Goal: Information Seeking & Learning: Learn about a topic

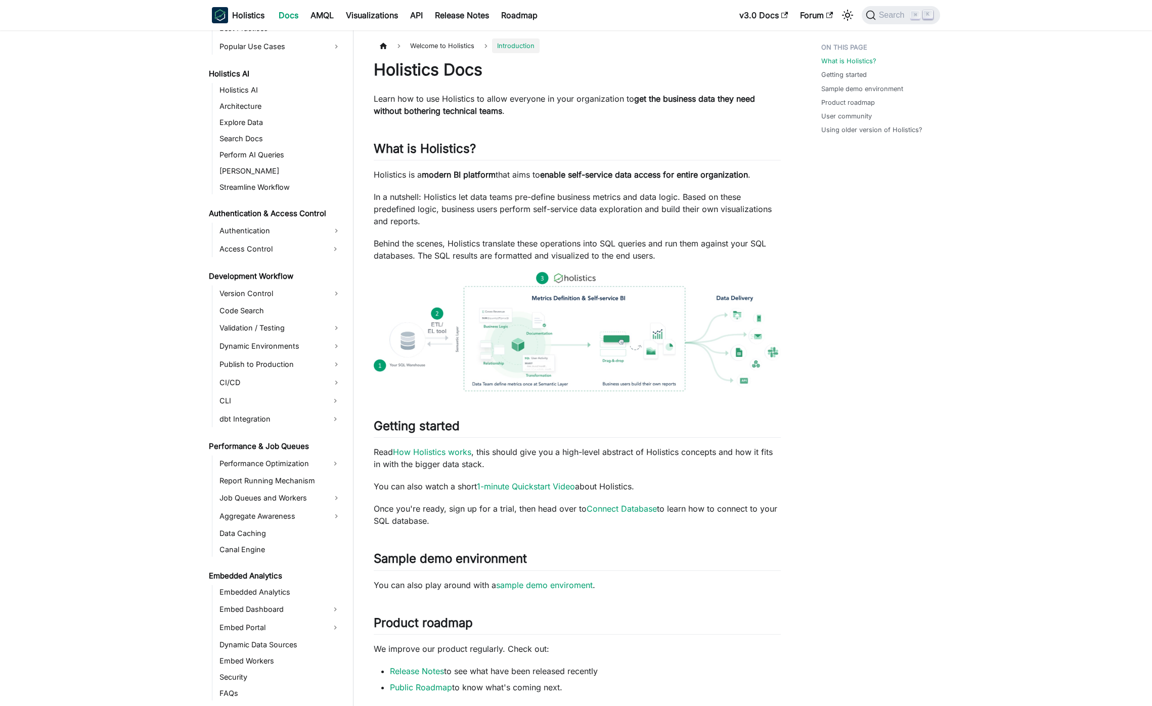
scroll to position [604, 0]
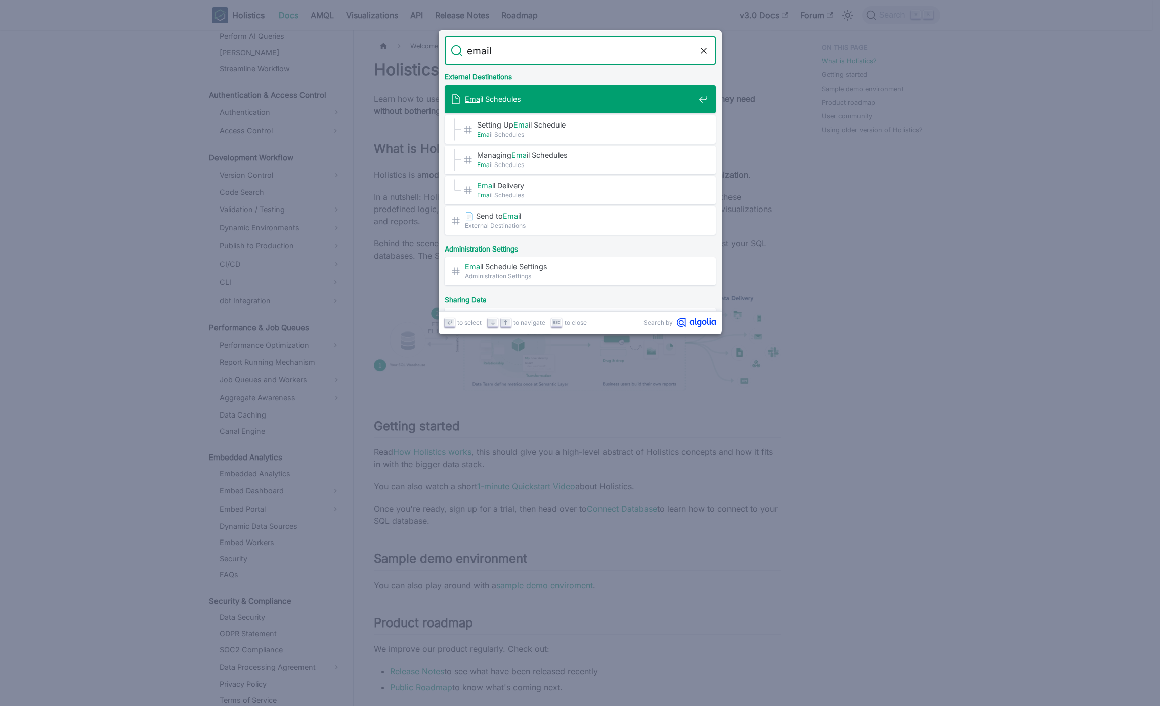
type input "email"
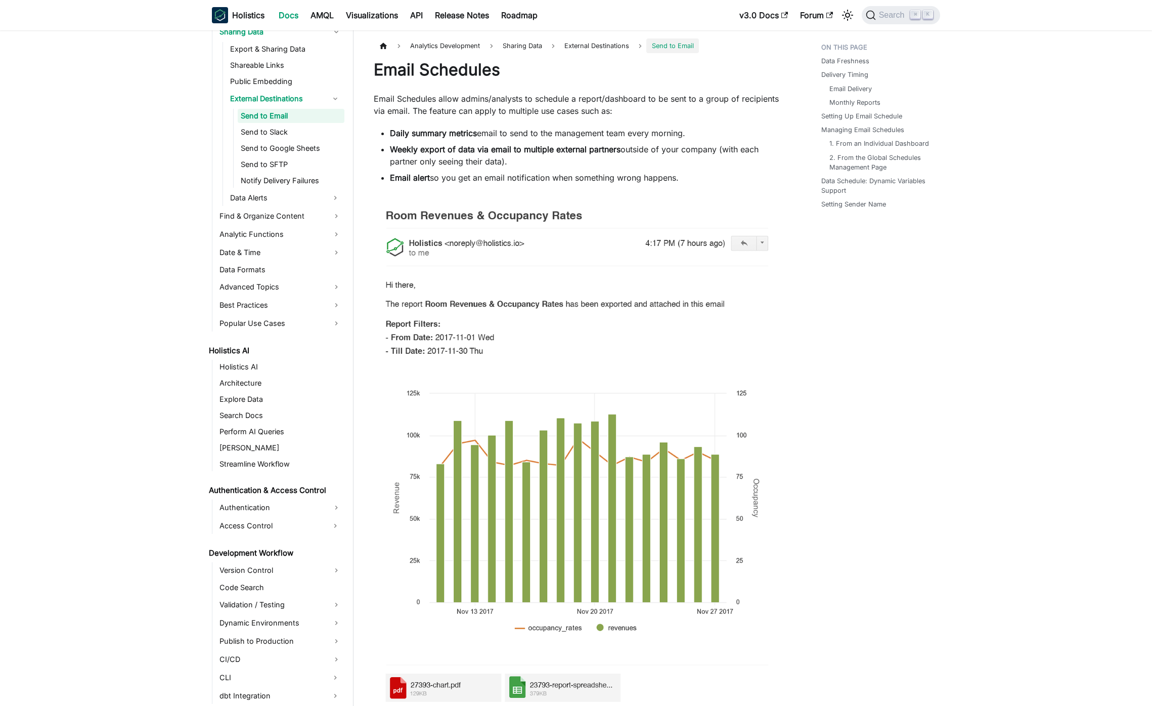
scroll to position [368, 0]
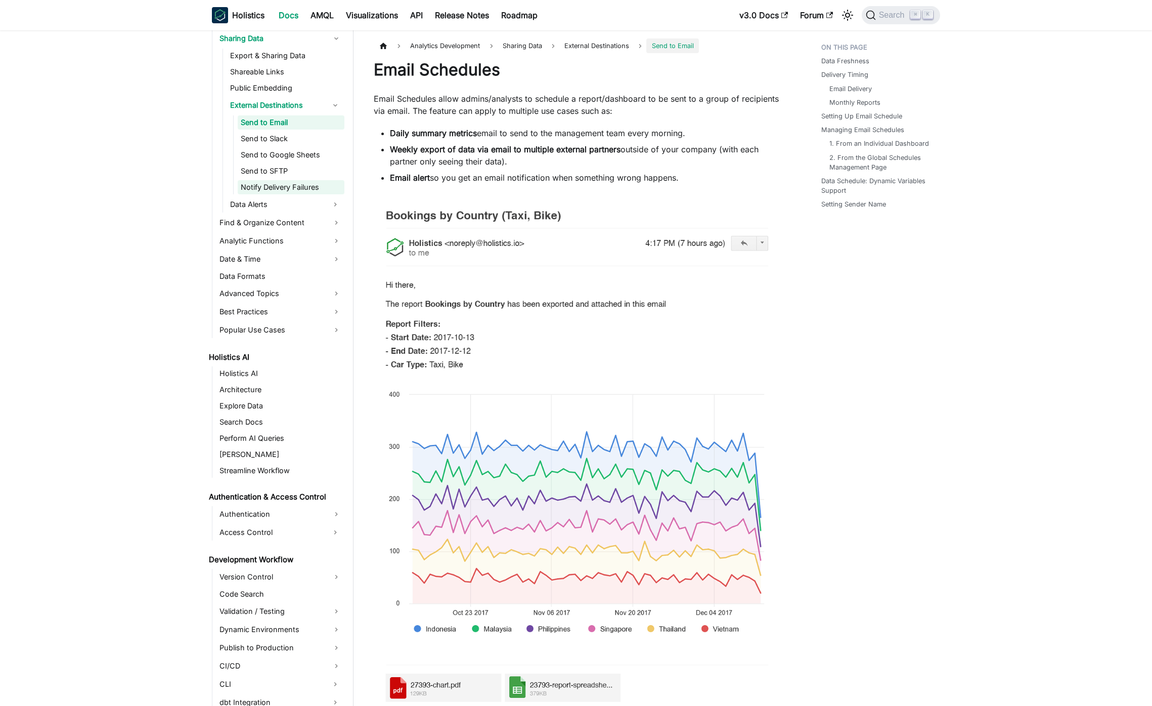
click at [296, 189] on link "Notify Delivery Failures" at bounding box center [291, 187] width 107 height 14
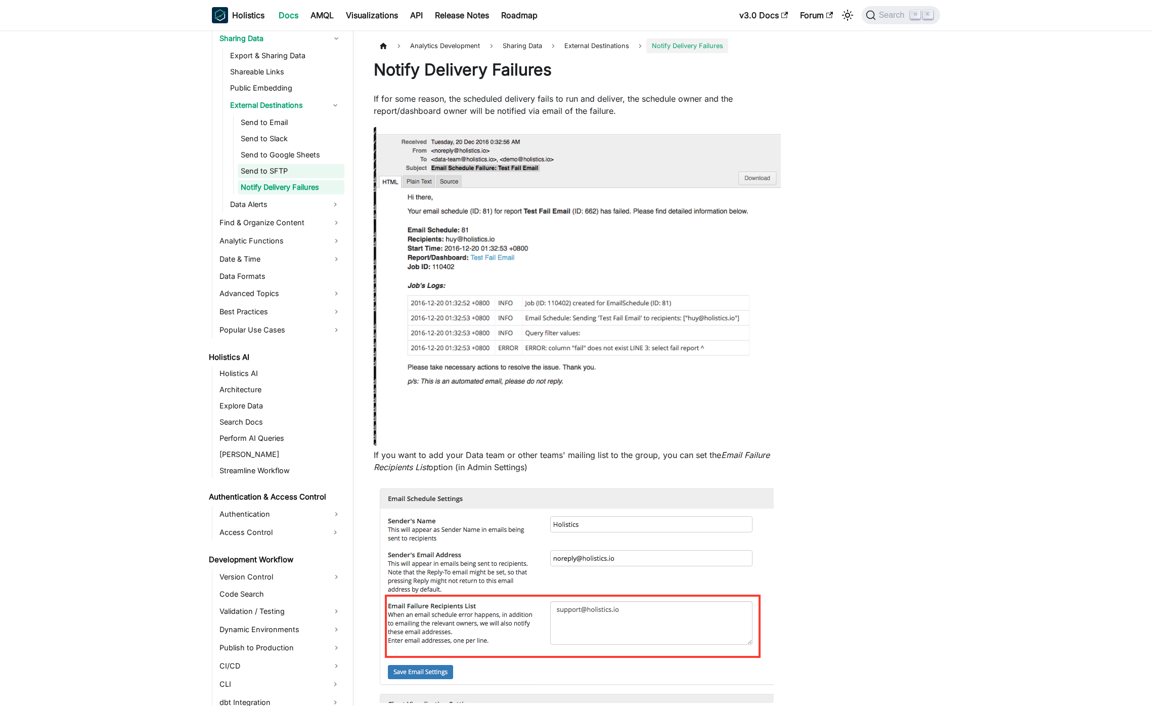
click at [302, 175] on link "Send to SFTP" at bounding box center [291, 171] width 107 height 14
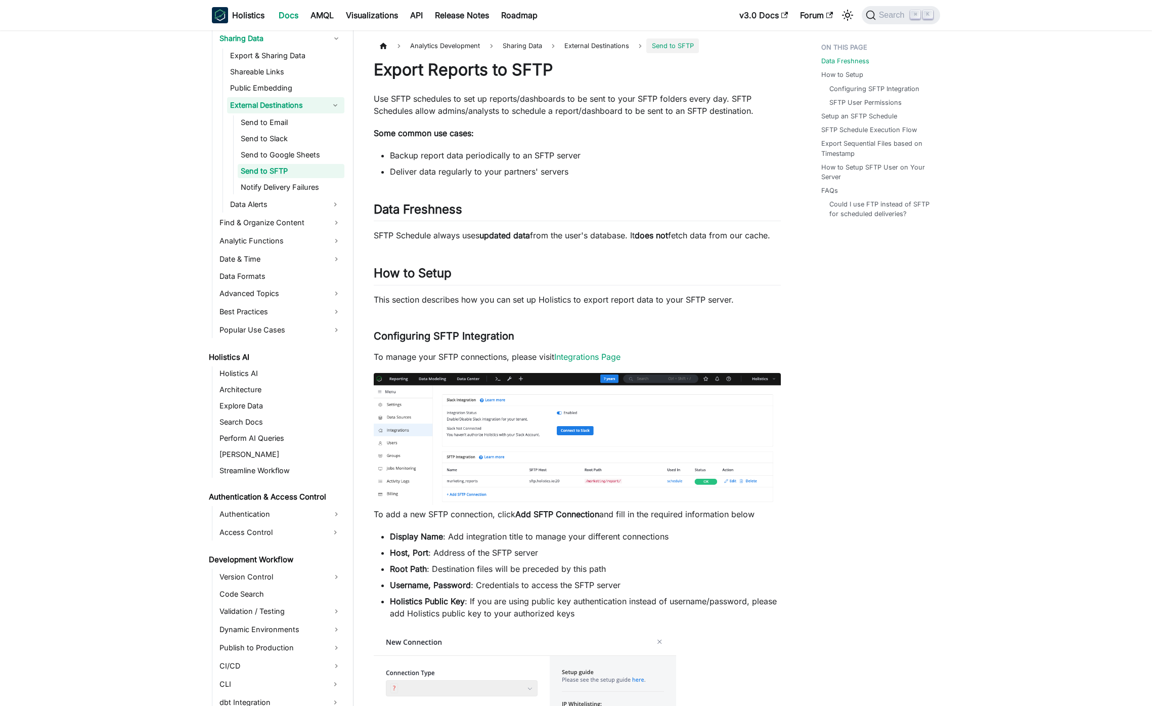
click at [292, 110] on link "External Destinations" at bounding box center [276, 105] width 99 height 16
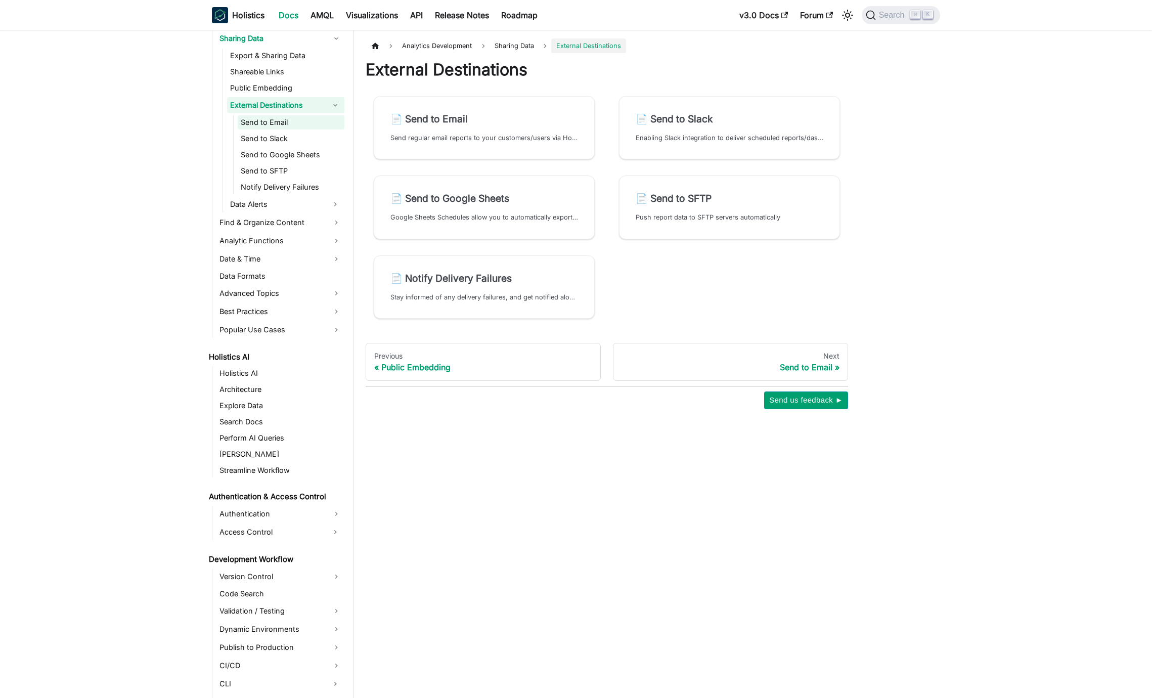
click at [313, 127] on link "Send to Email" at bounding box center [291, 122] width 107 height 14
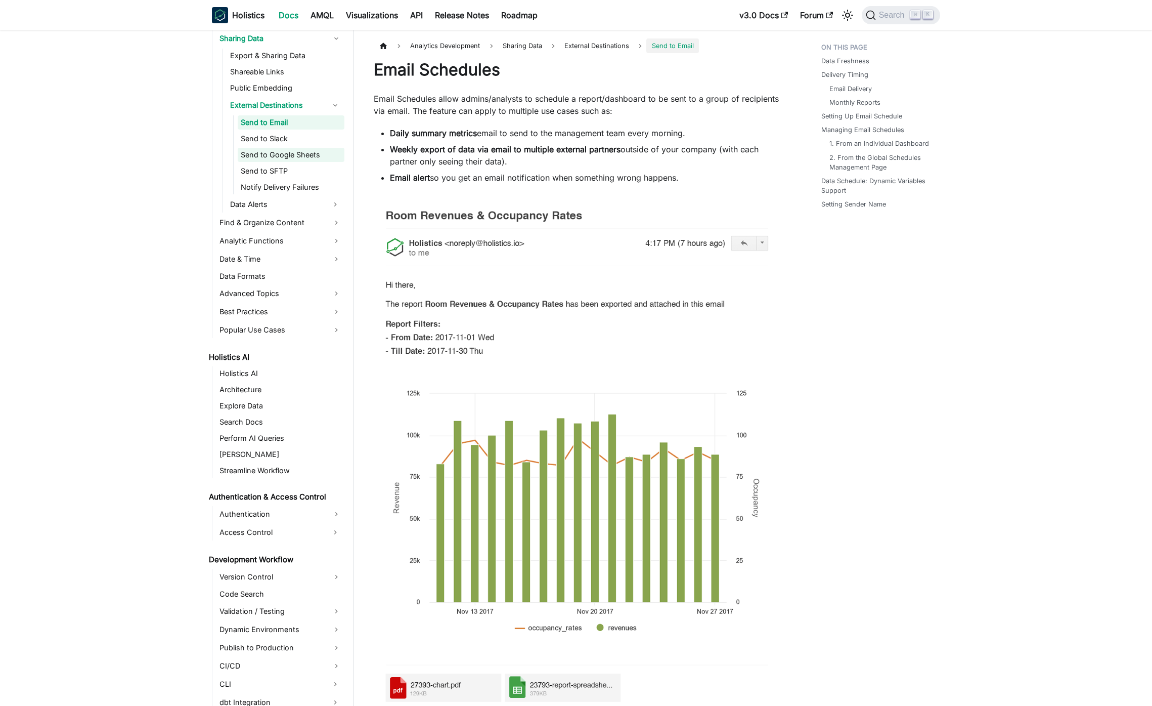
click at [317, 150] on link "Send to Google Sheets" at bounding box center [291, 155] width 107 height 14
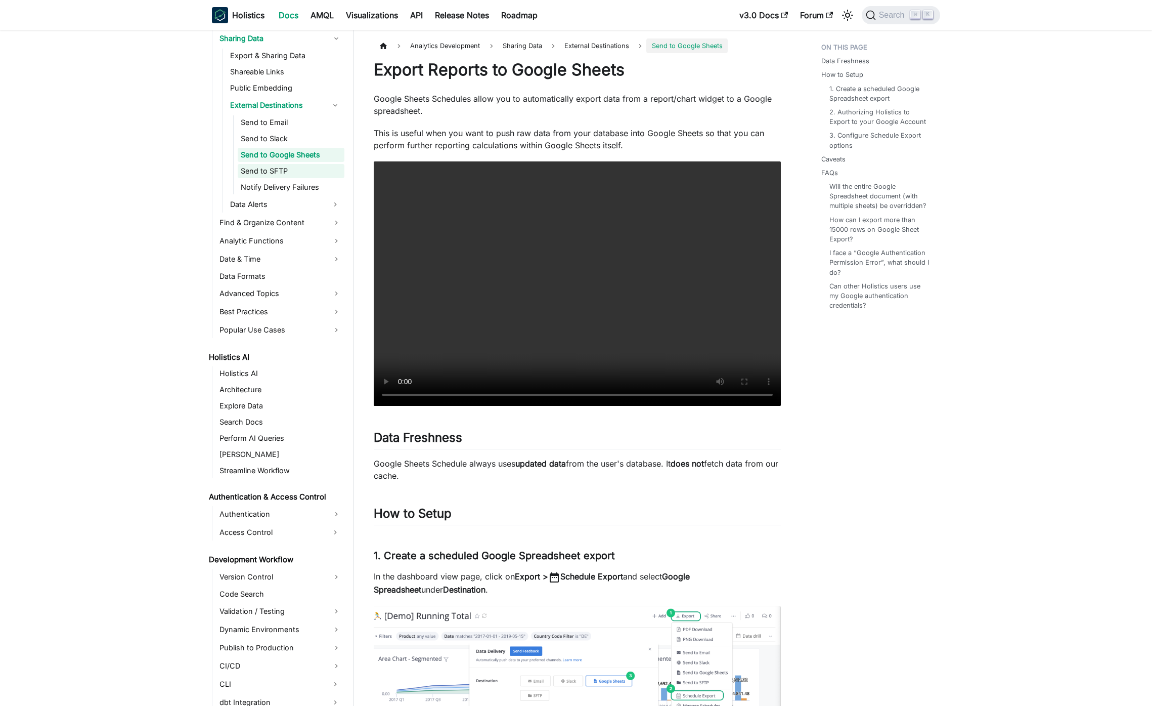
click at [310, 168] on link "Send to SFTP" at bounding box center [291, 171] width 107 height 14
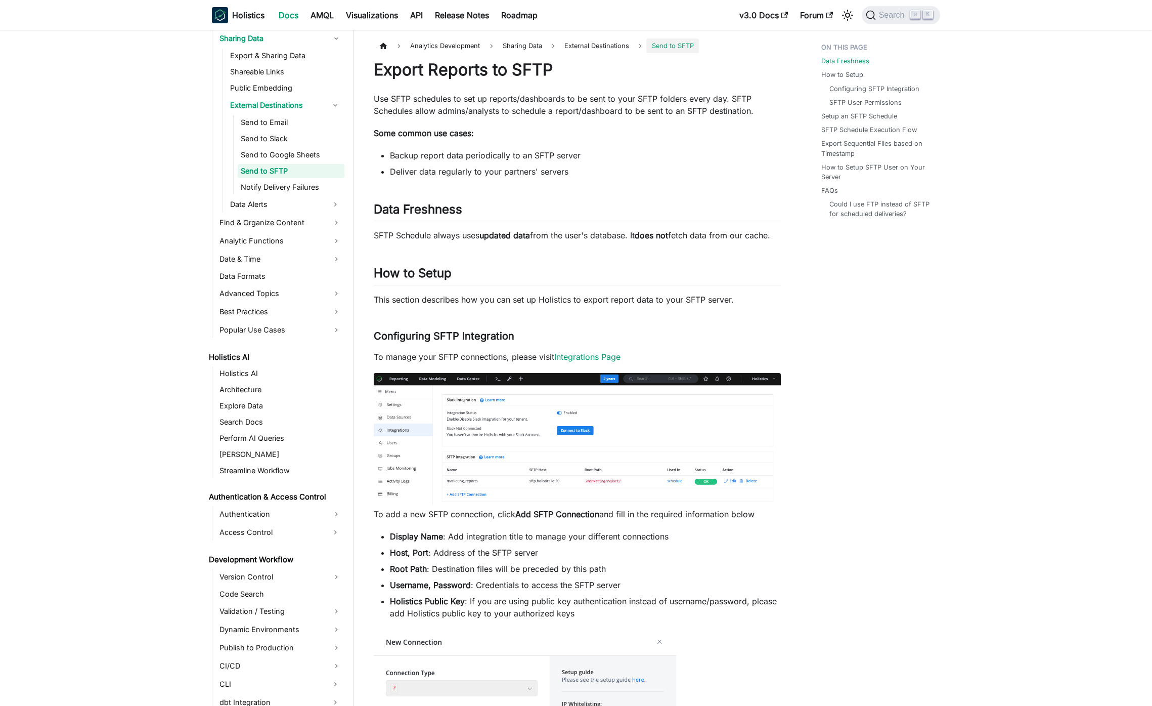
click at [597, 155] on li "Backup report data periodically to an SFTP server" at bounding box center [585, 155] width 391 height 12
click at [310, 101] on link "External Destinations" at bounding box center [276, 105] width 99 height 16
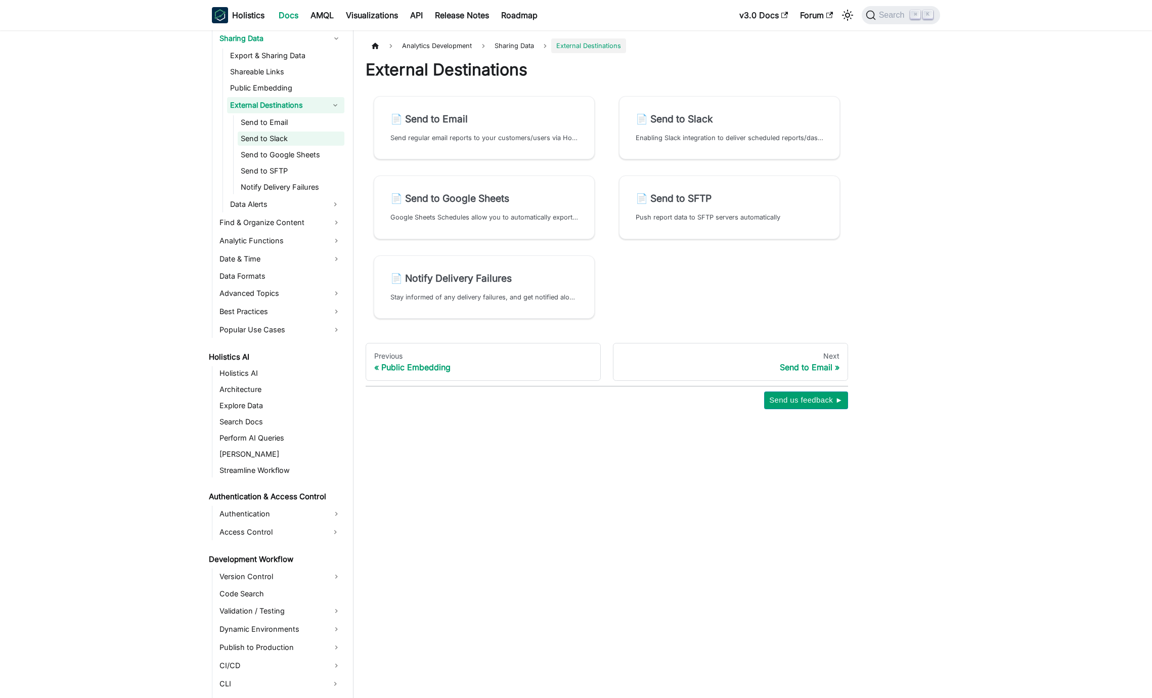
click at [311, 132] on link "Send to Slack" at bounding box center [291, 139] width 107 height 14
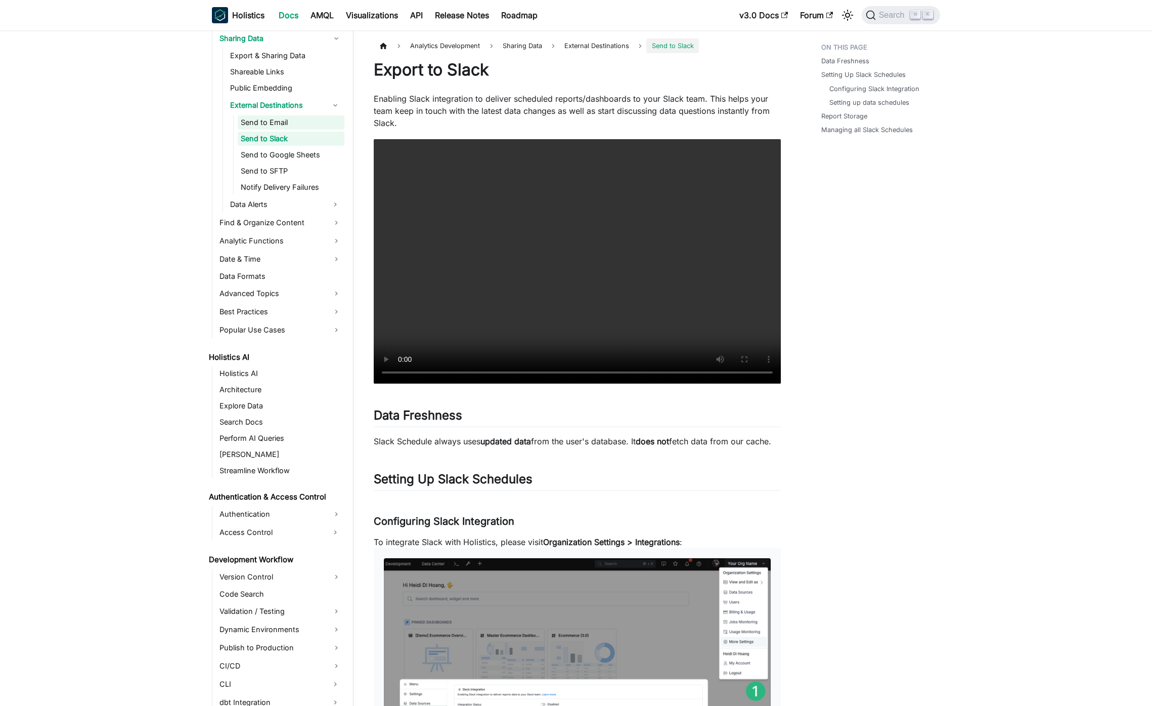
drag, startPoint x: 298, startPoint y: 122, endPoint x: 333, endPoint y: 115, distance: 35.6
click at [298, 122] on link "Send to Email" at bounding box center [291, 122] width 107 height 14
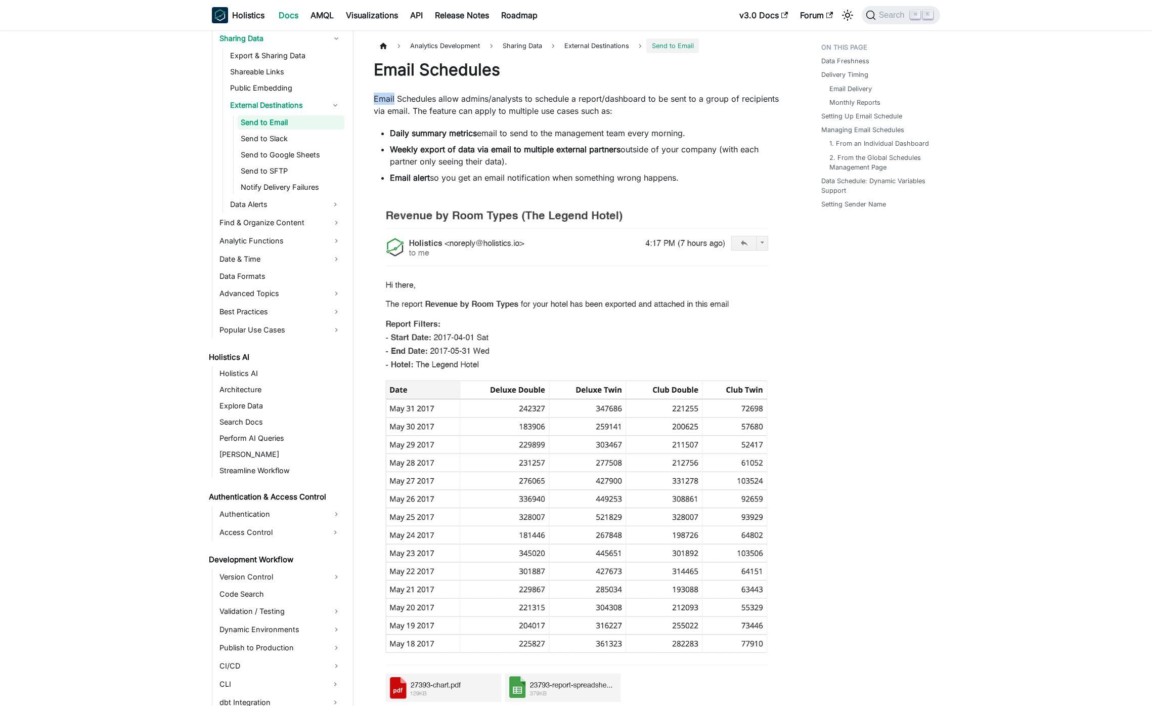
click at [460, 94] on p "Email Schedules allow admins/analysts to schedule a report/dashboard to be sent…" at bounding box center [577, 105] width 407 height 24
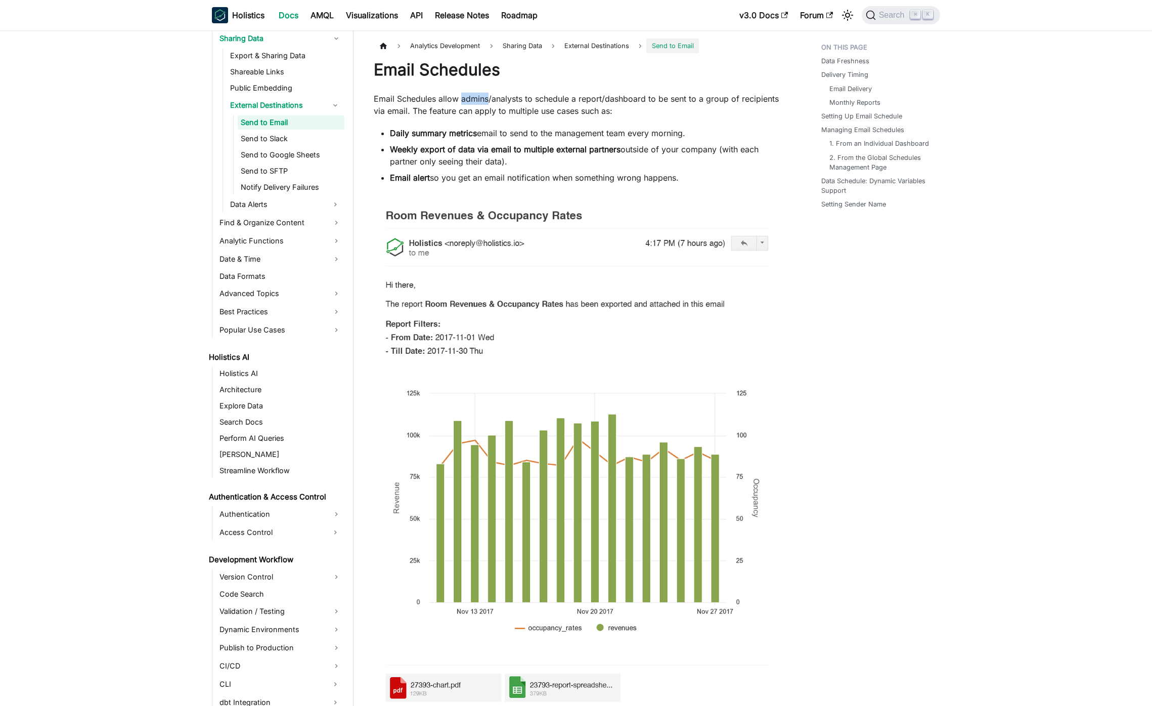
click at [460, 94] on p "Email Schedules allow admins/analysts to schedule a report/dashboard to be sent…" at bounding box center [577, 105] width 407 height 24
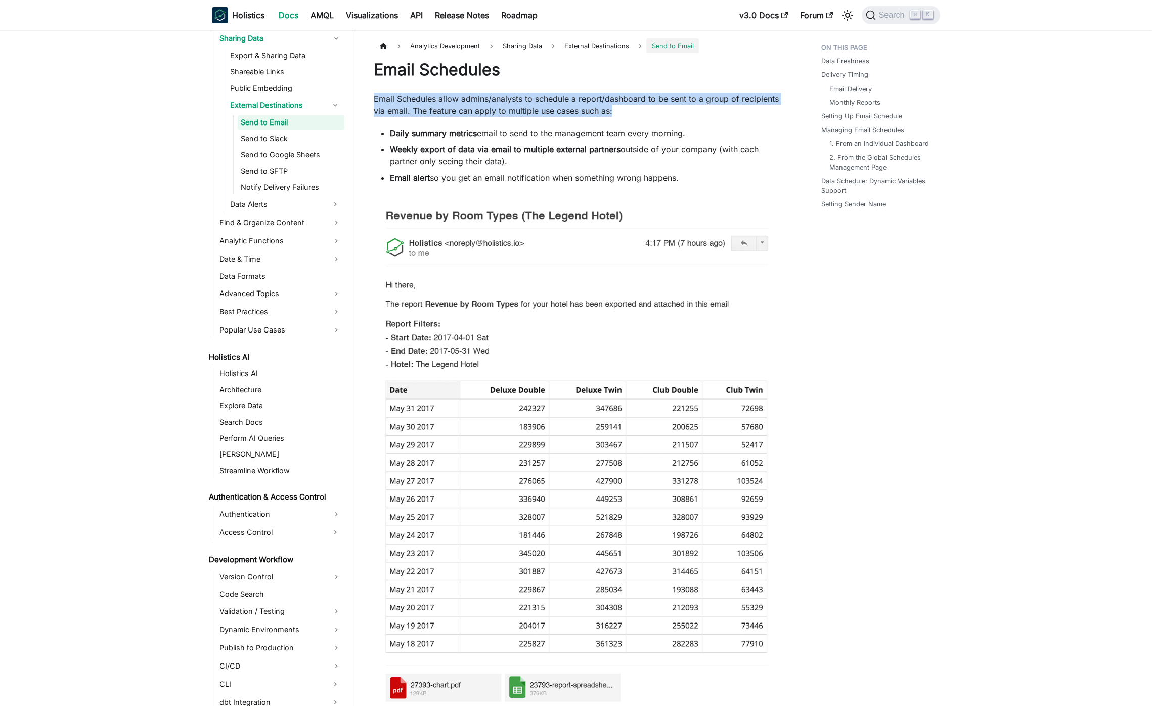
click at [460, 94] on p "Email Schedules allow admins/analysts to schedule a report/dashboard to be sent…" at bounding box center [577, 105] width 407 height 24
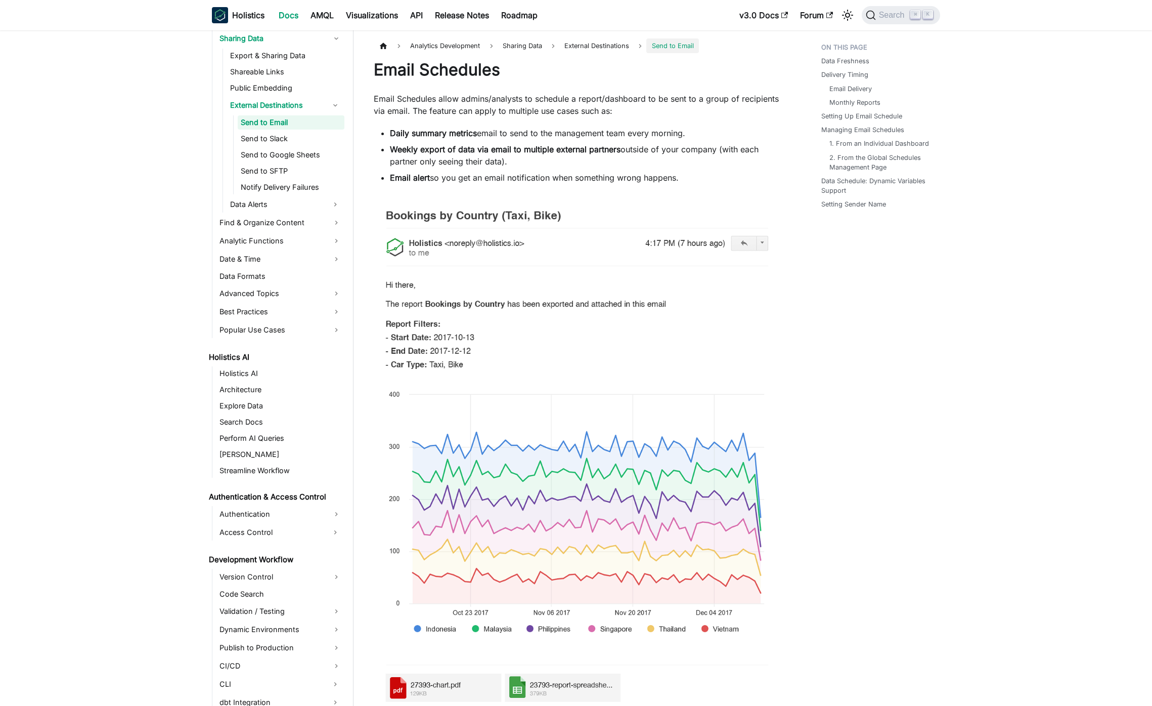
click at [661, 170] on ul "Daily summary metrics email to send to the management team every morning. Weekl…" at bounding box center [577, 155] width 407 height 57
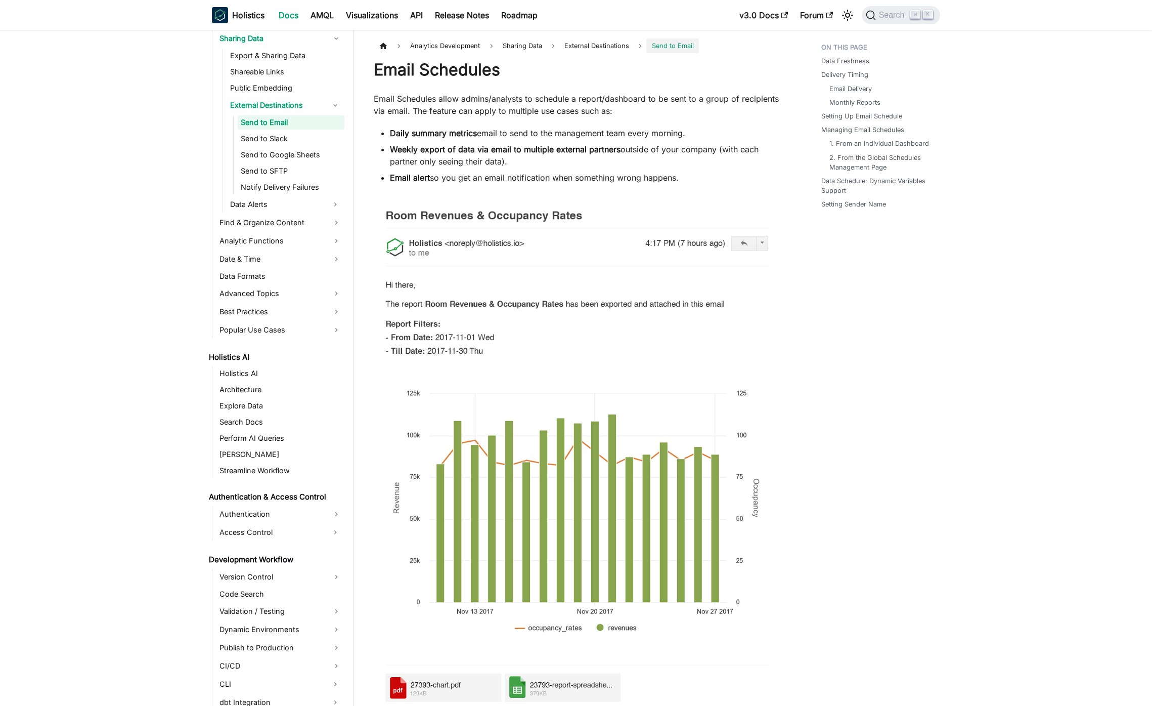
click at [720, 162] on li "Weekly export of data via email to multiple external partners outside of your c…" at bounding box center [585, 155] width 391 height 24
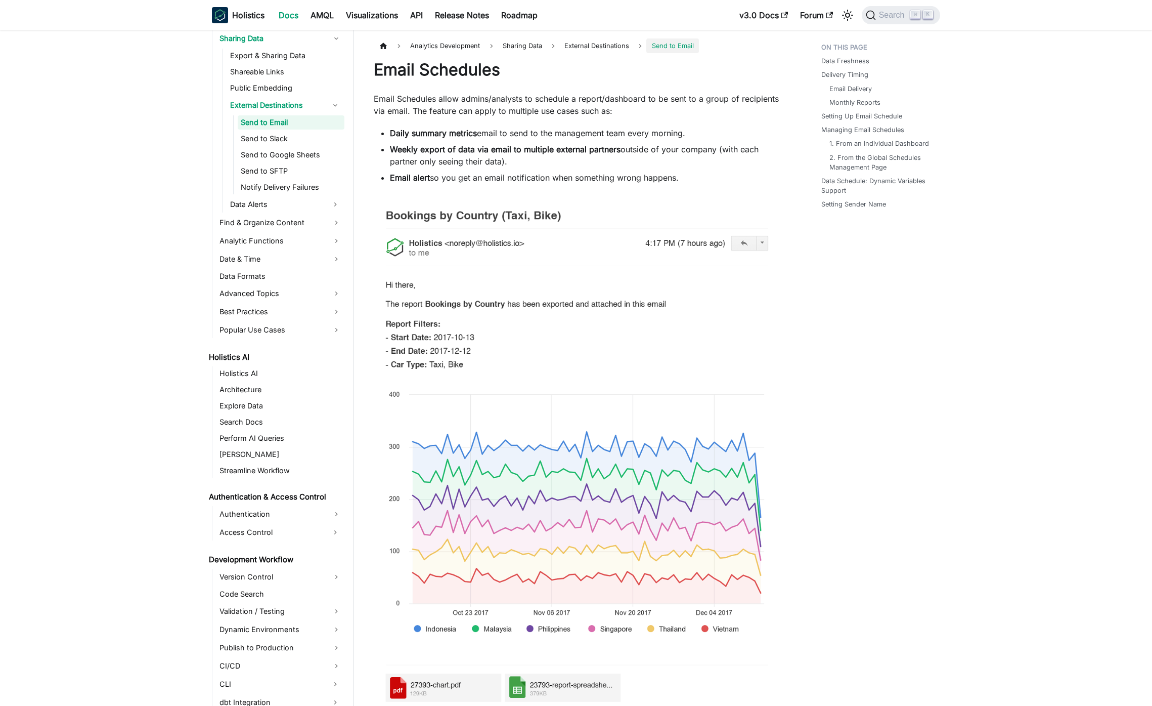
click at [563, 157] on li "Weekly export of data via email to multiple external partners outside of your c…" at bounding box center [585, 155] width 391 height 24
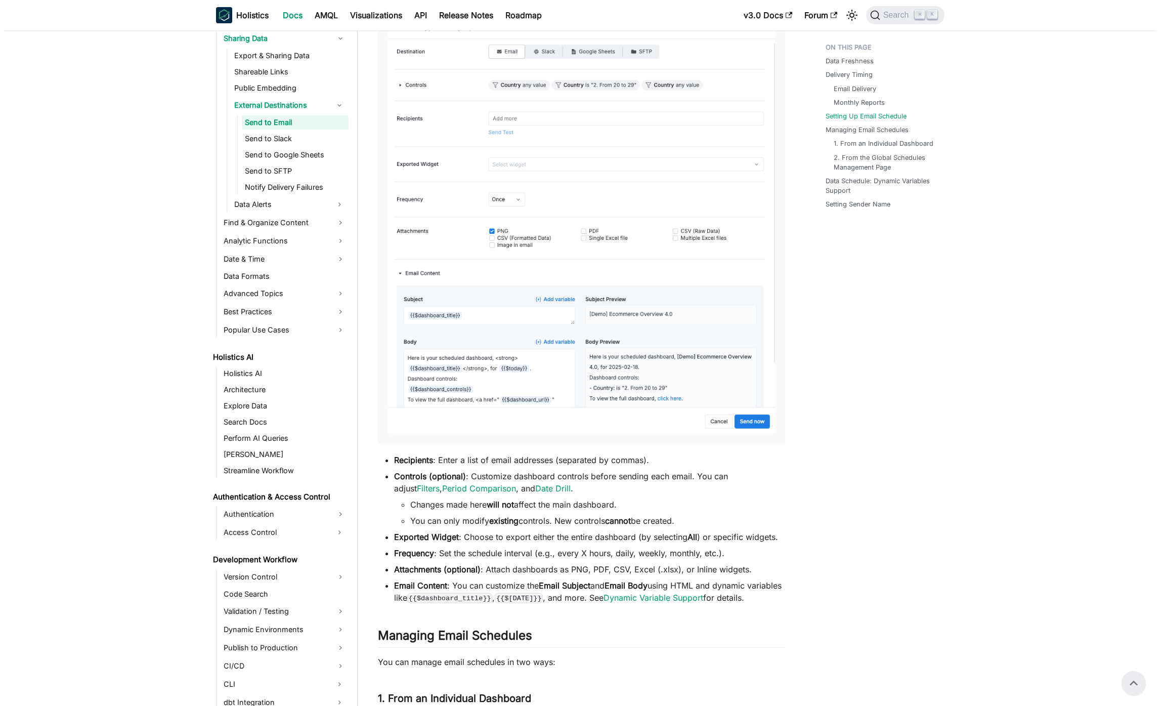
scroll to position [1012, 0]
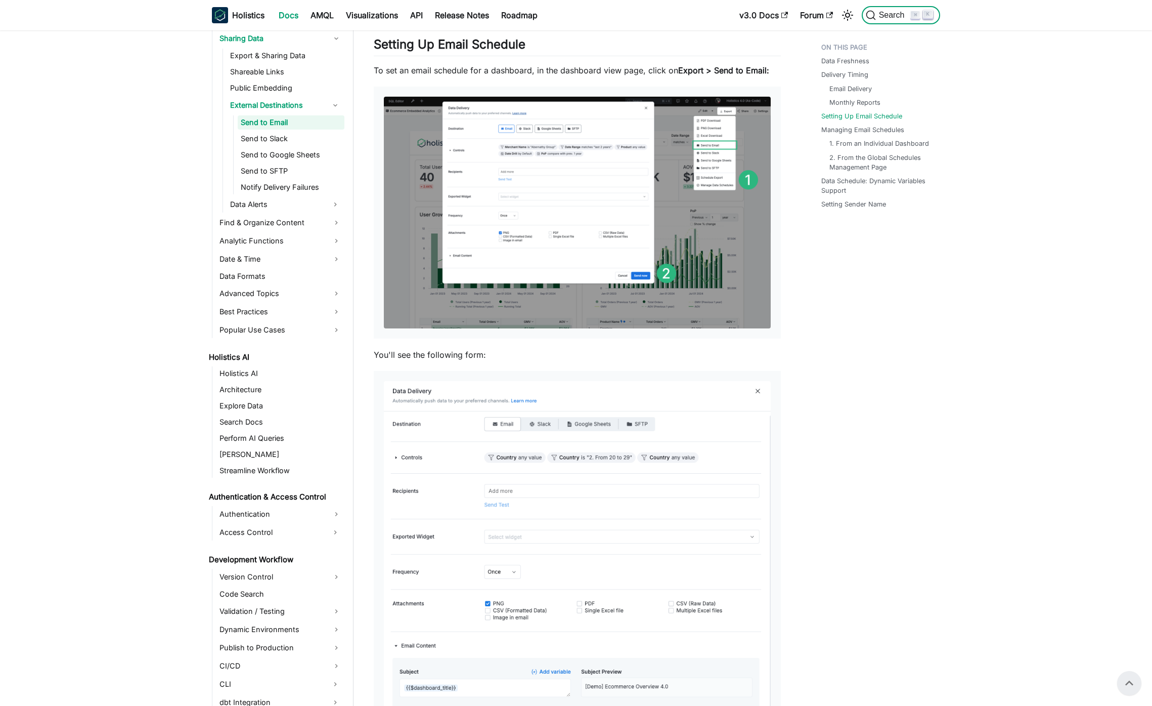
click at [880, 16] on span "Search" at bounding box center [893, 15] width 35 height 9
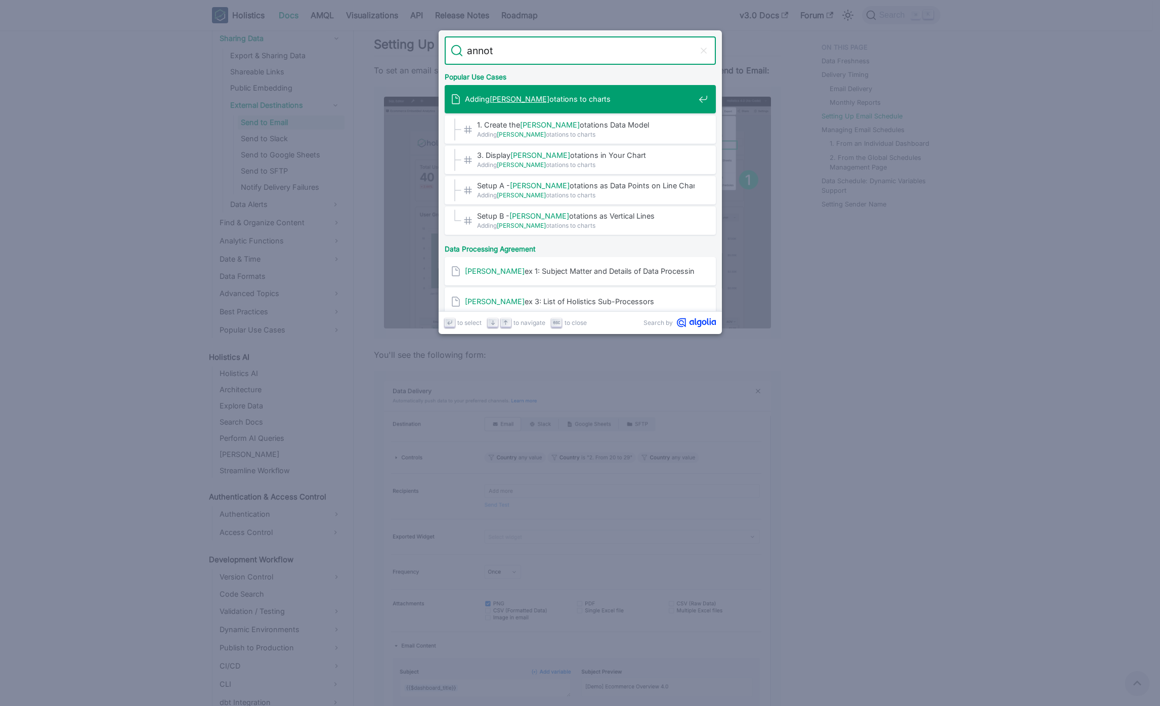
type input "annote"
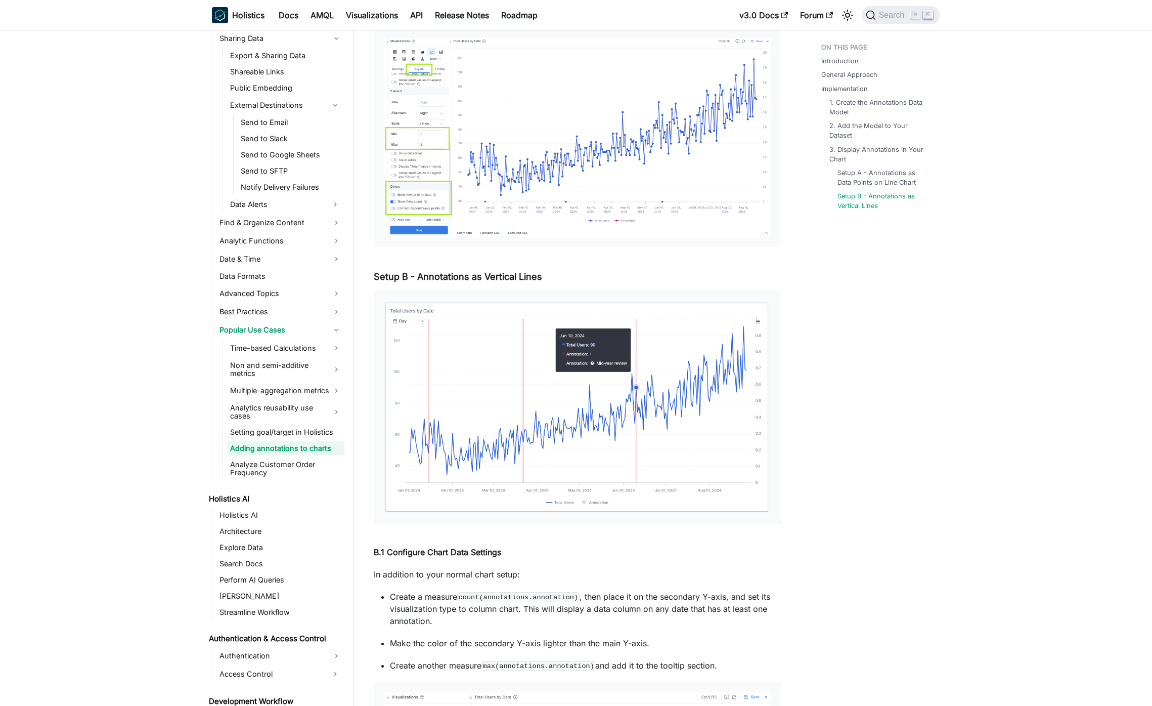
scroll to position [3835, 0]
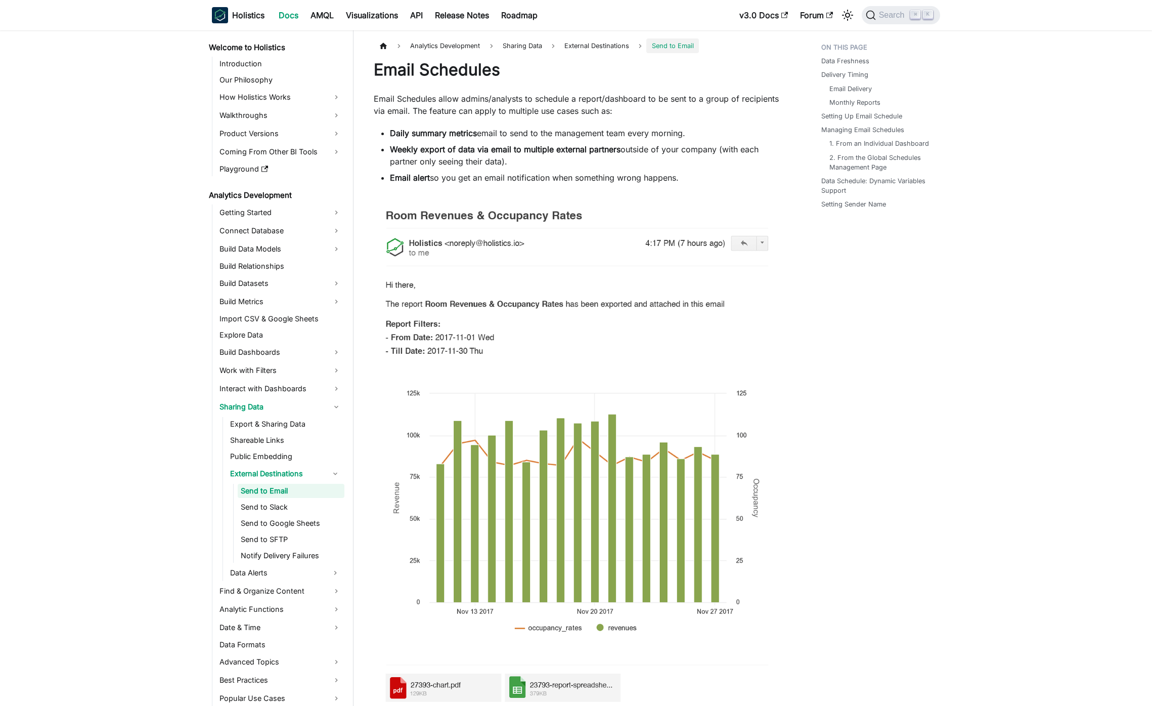
click at [528, 152] on strong "Weekly export of data via email to multiple external partners" at bounding box center [505, 149] width 231 height 10
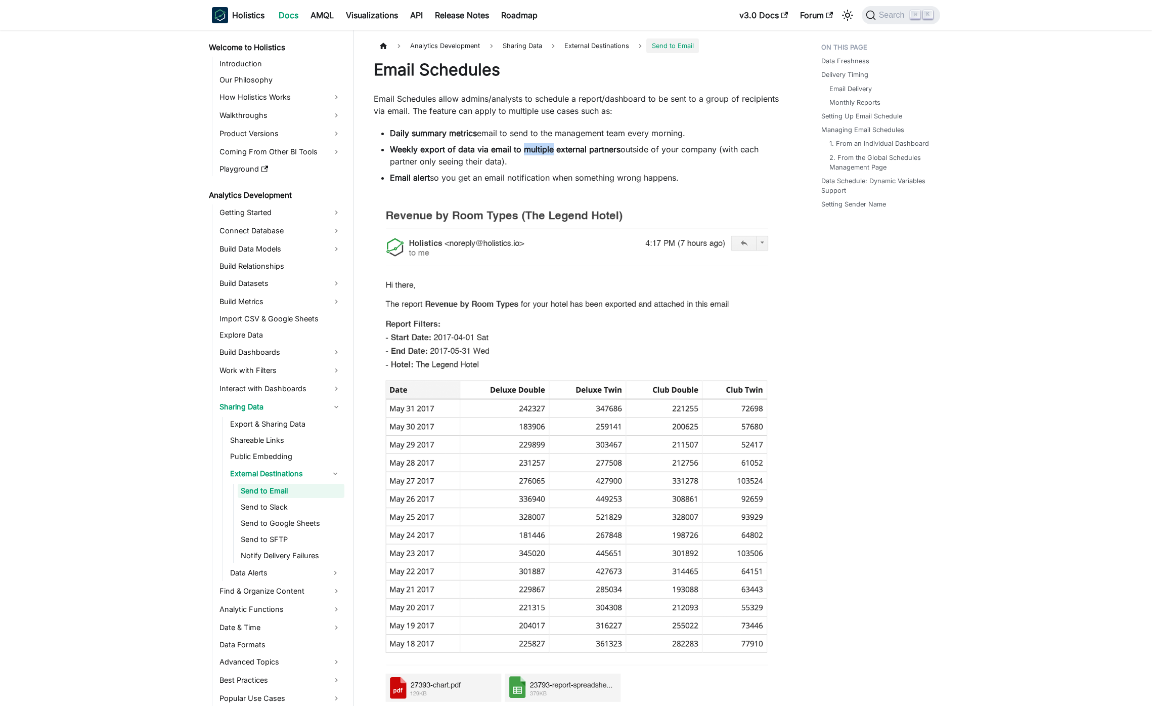
click at [528, 152] on strong "Weekly export of data via email to multiple external partners" at bounding box center [505, 149] width 231 height 10
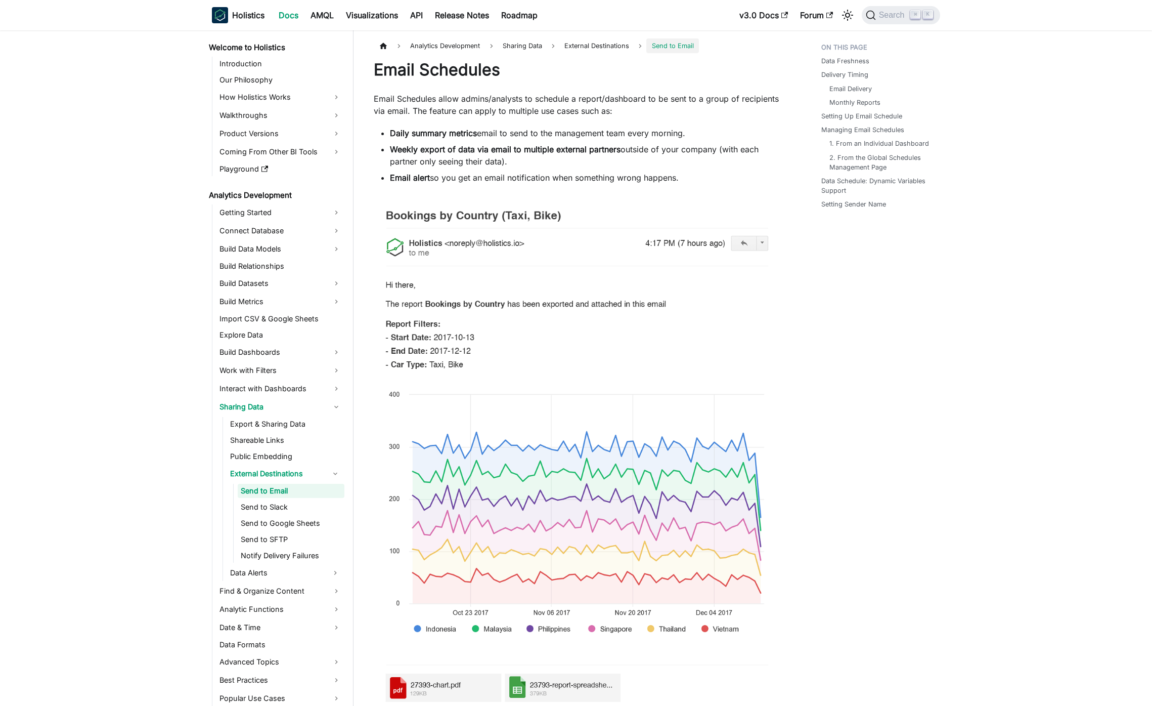
click at [499, 138] on li "Daily summary metrics email to send to the management team every morning." at bounding box center [585, 133] width 391 height 12
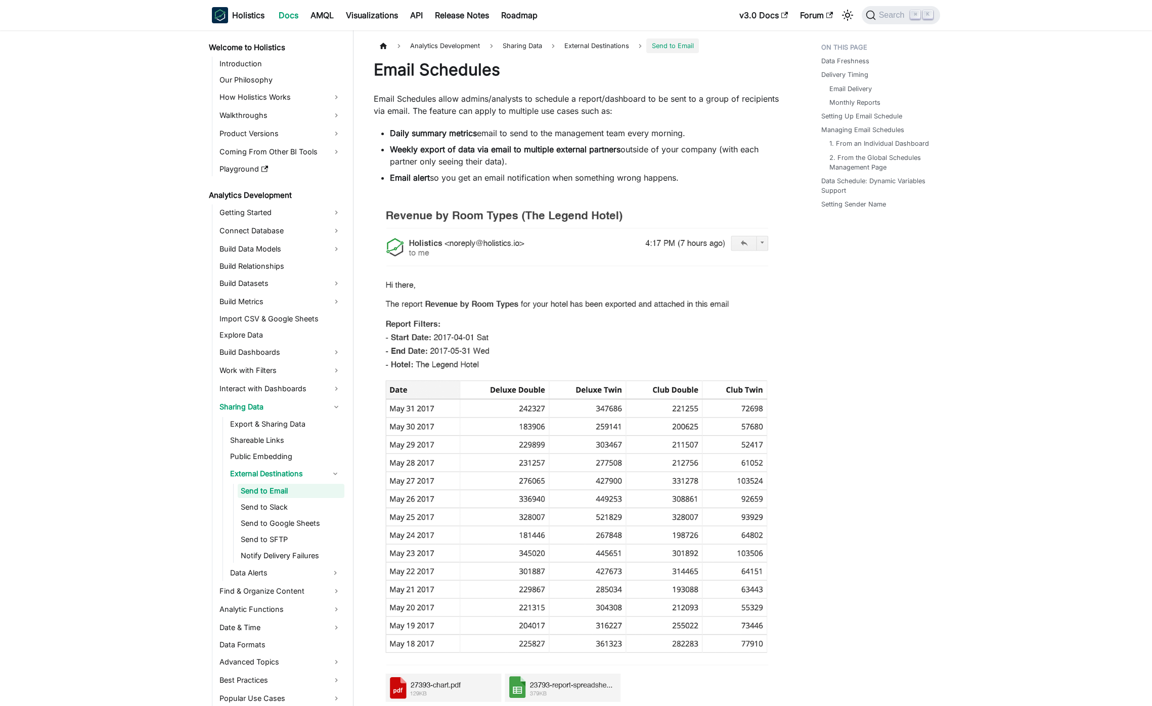
click at [462, 96] on p "Email Schedules allow admins/analysts to schedule a report/dashboard to be sent…" at bounding box center [577, 105] width 407 height 24
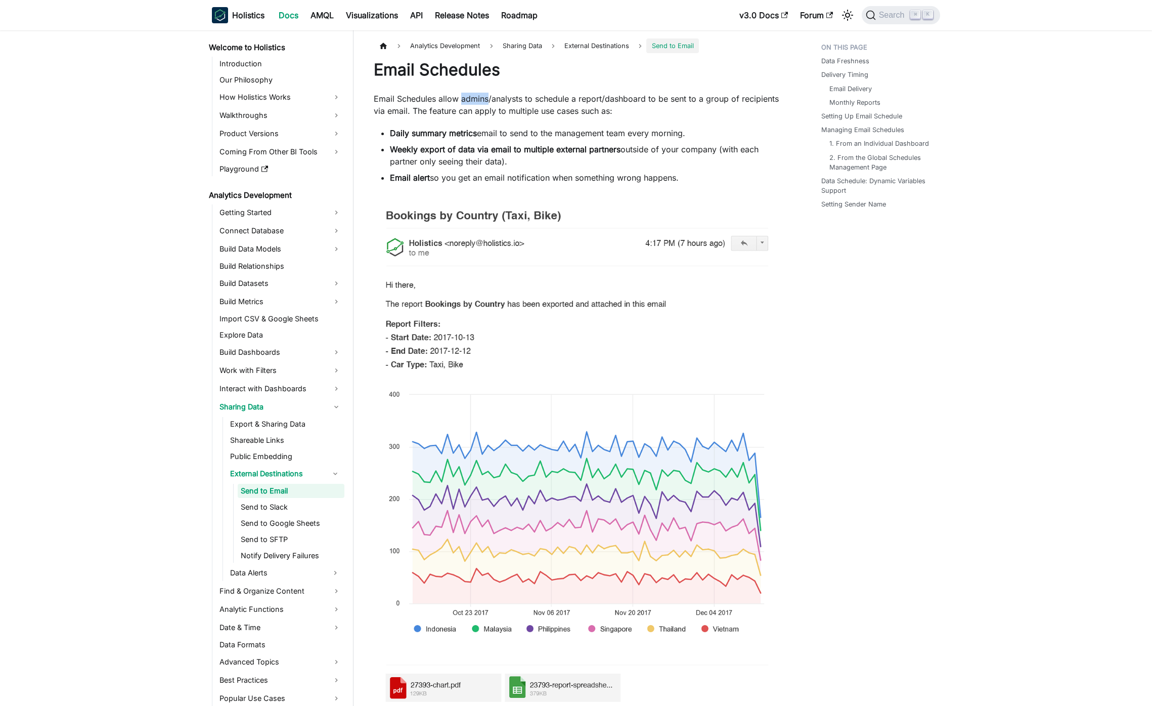
click at [462, 96] on p "Email Schedules allow admins/analysts to schedule a report/dashboard to be sent…" at bounding box center [577, 105] width 407 height 24
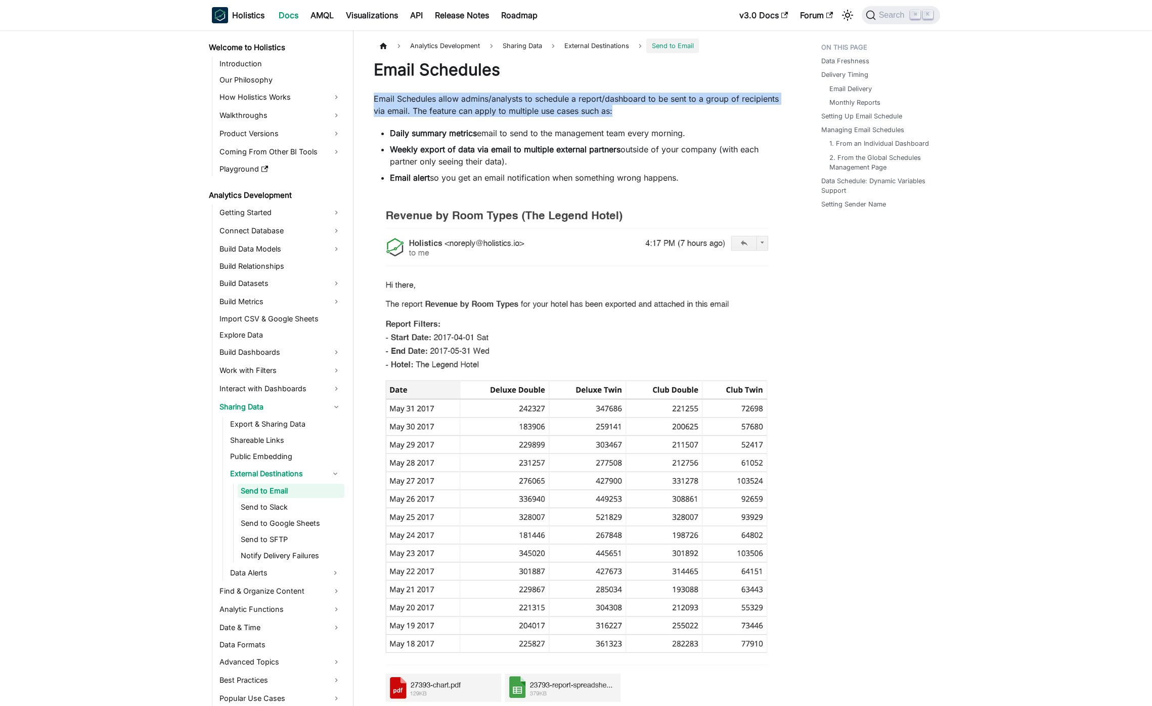
click at [462, 96] on p "Email Schedules allow admins/analysts to schedule a report/dashboard to be sent…" at bounding box center [577, 105] width 407 height 24
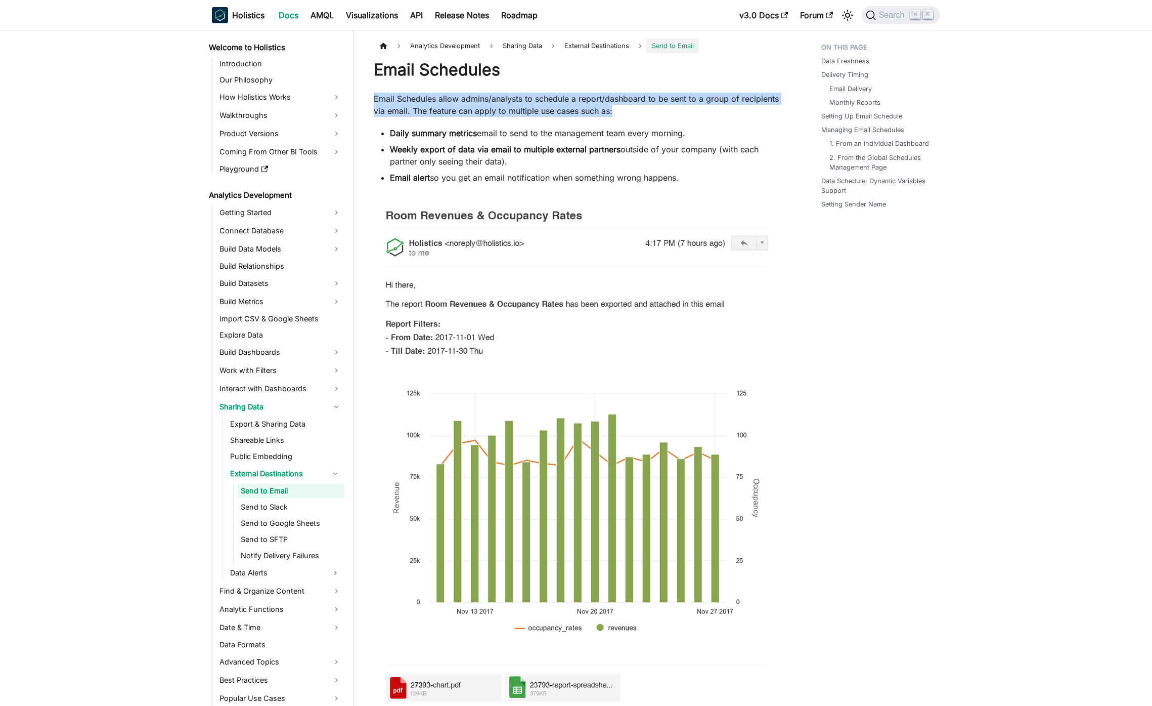
click at [580, 106] on p "Email Schedules allow admins/analysts to schedule a report/dashboard to be sent…" at bounding box center [577, 105] width 407 height 24
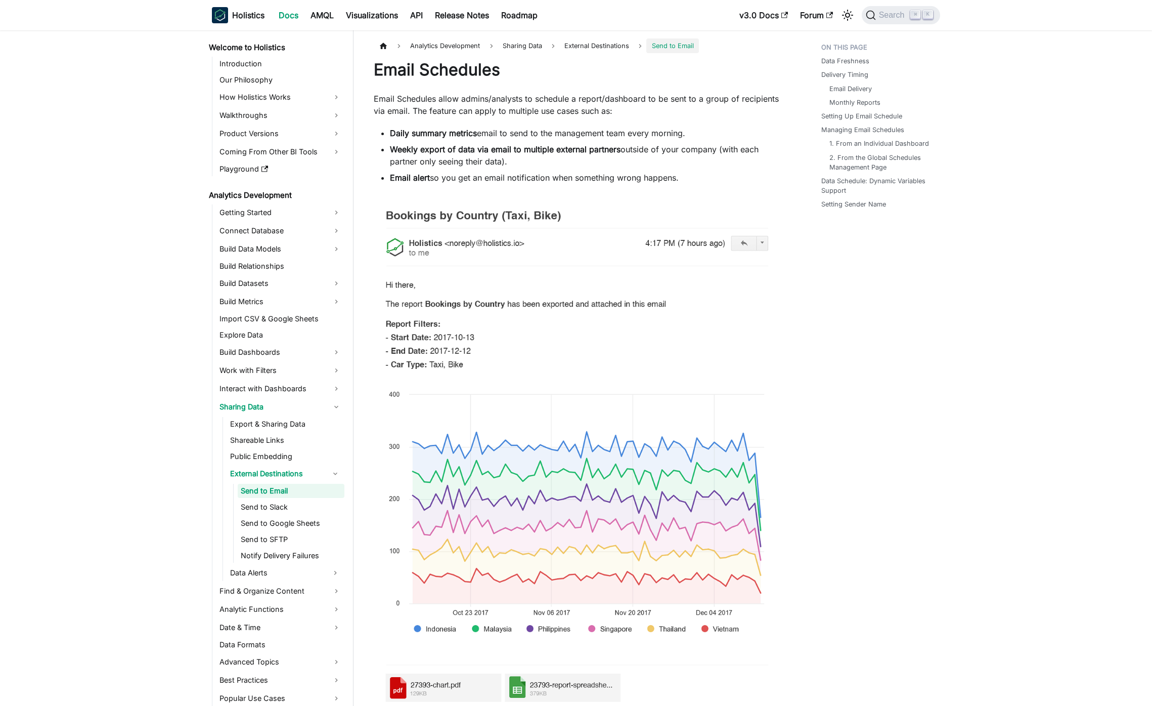
click at [579, 94] on p "Email Schedules allow admins/analysts to schedule a report/dashboard to be sent…" at bounding box center [577, 105] width 407 height 24
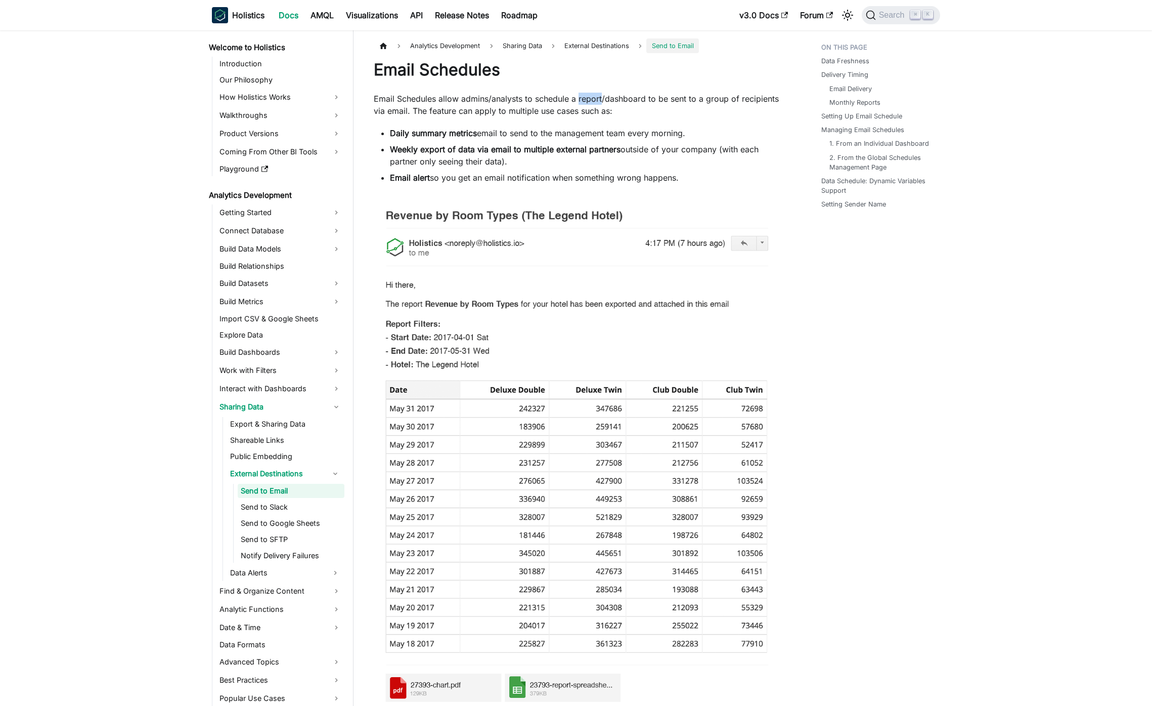
click at [579, 94] on p "Email Schedules allow admins/analysts to schedule a report/dashboard to be sent…" at bounding box center [577, 105] width 407 height 24
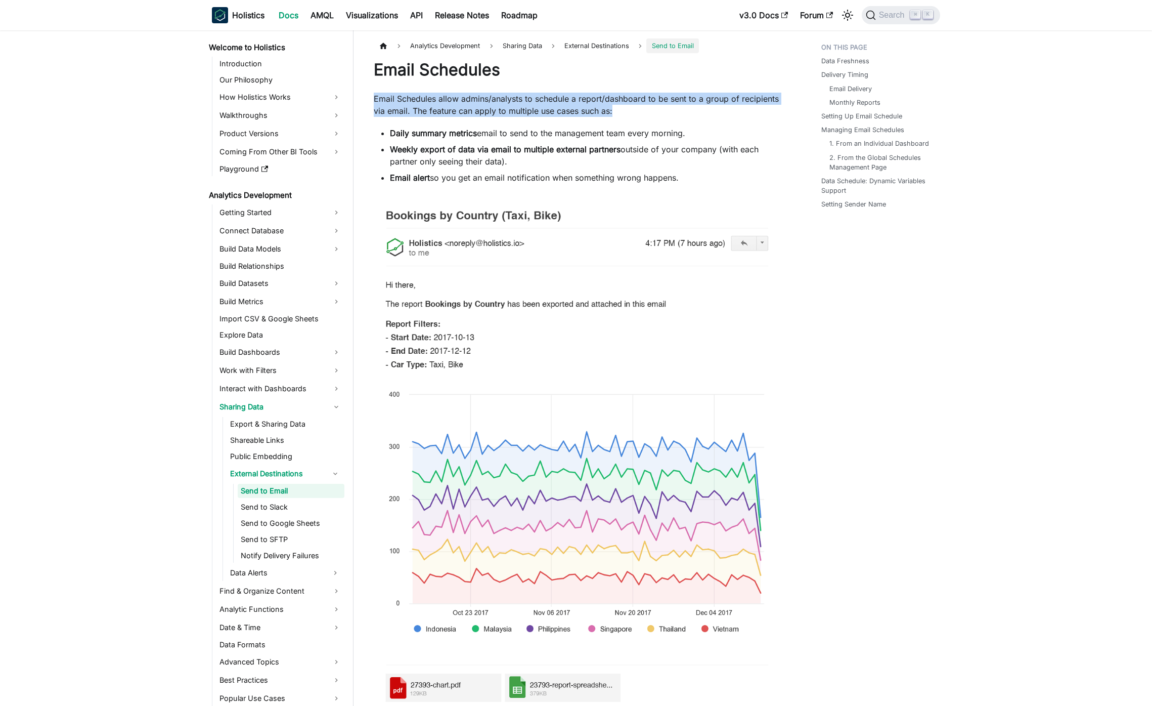
click at [579, 94] on p "Email Schedules allow admins/analysts to schedule a report/dashboard to be sent…" at bounding box center [577, 105] width 407 height 24
click at [621, 106] on p "Email Schedules allow admins/analysts to schedule a report/dashboard to be sent…" at bounding box center [577, 105] width 407 height 24
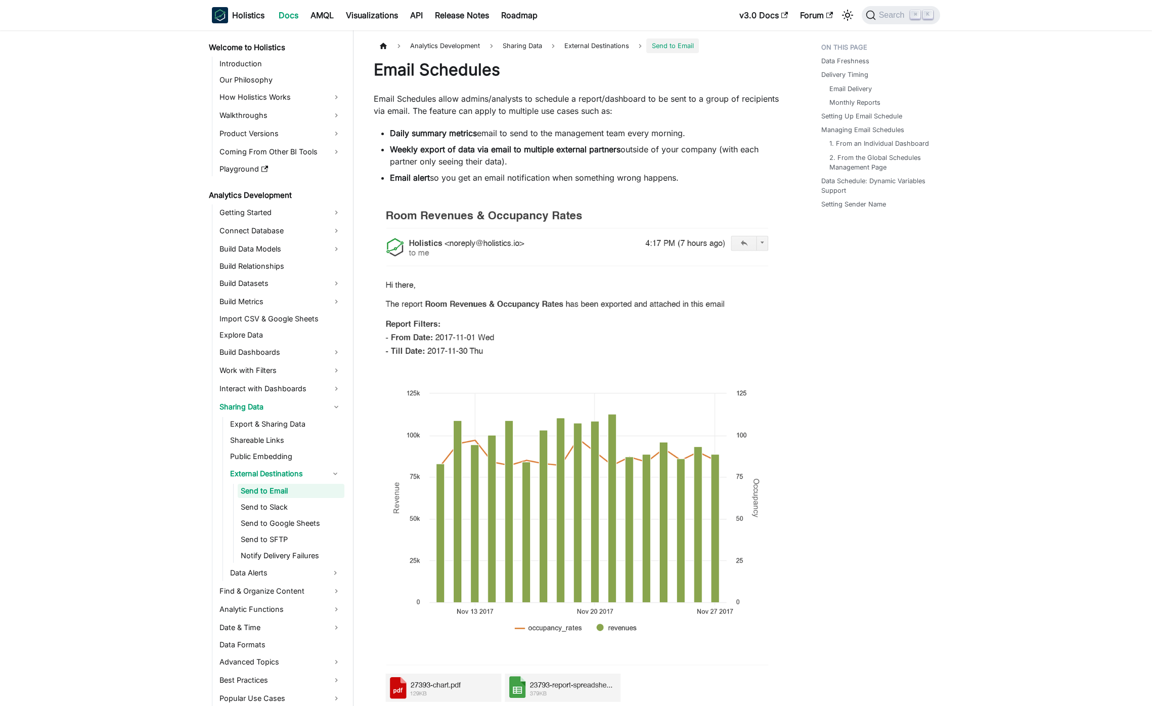
click at [621, 106] on p "Email Schedules allow admins/analysts to schedule a report/dashboard to be sent…" at bounding box center [577, 105] width 407 height 24
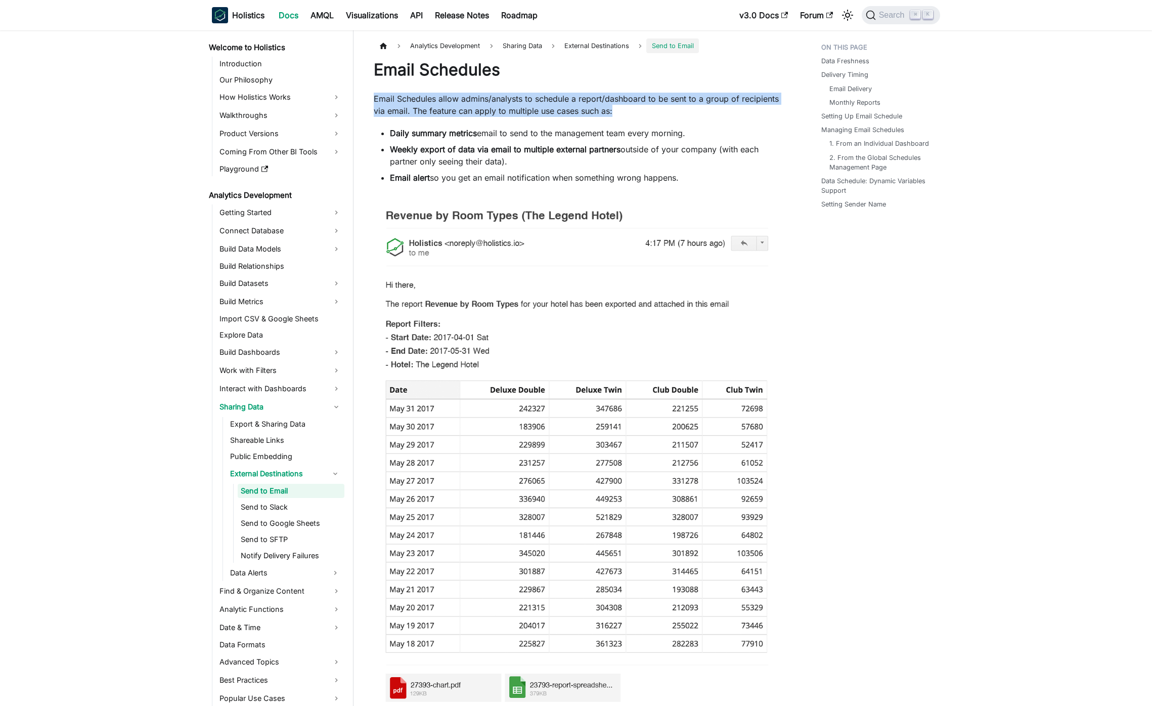
click at [621, 106] on p "Email Schedules allow admins/analysts to schedule a report/dashboard to be sent…" at bounding box center [577, 105] width 407 height 24
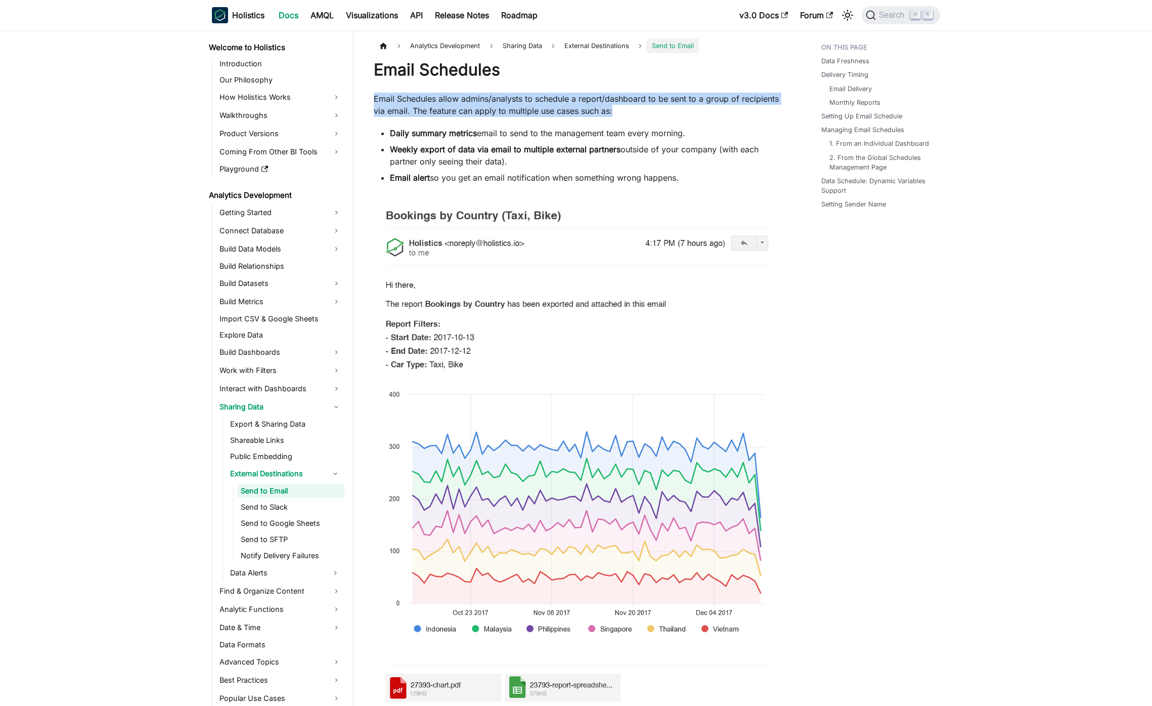
click at [567, 97] on p "Email Schedules allow admins/analysts to schedule a report/dashboard to be sent…" at bounding box center [577, 105] width 407 height 24
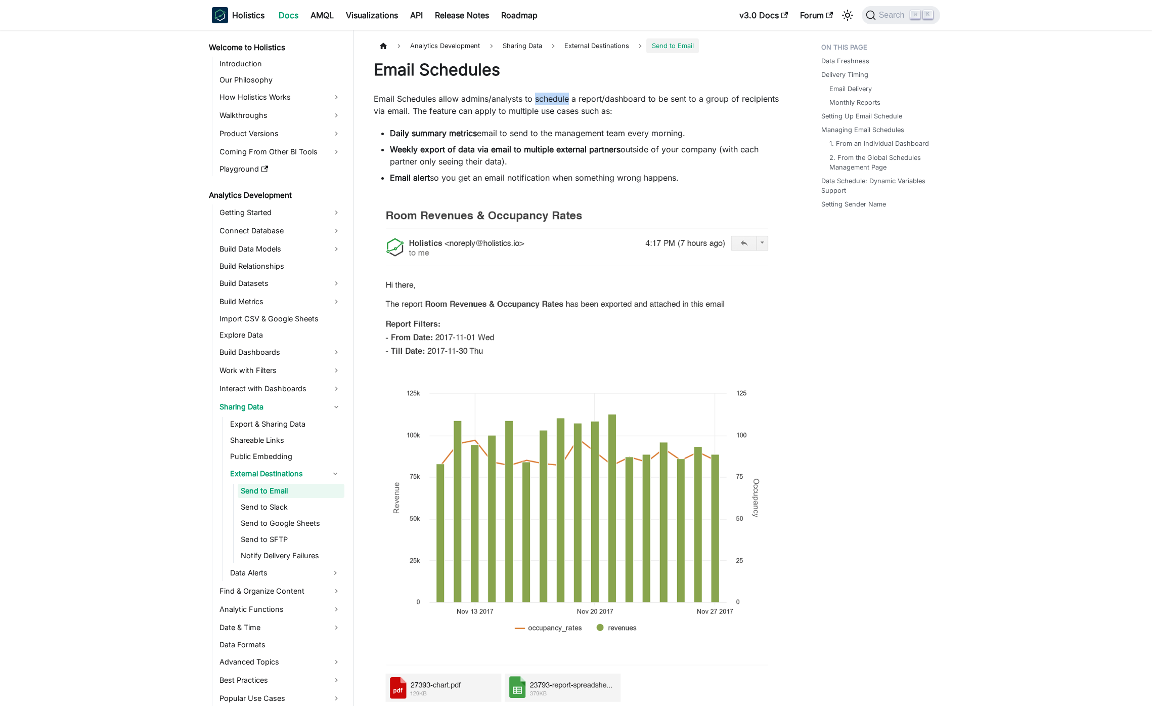
click at [567, 97] on p "Email Schedules allow admins/analysts to schedule a report/dashboard to be sent…" at bounding box center [577, 105] width 407 height 24
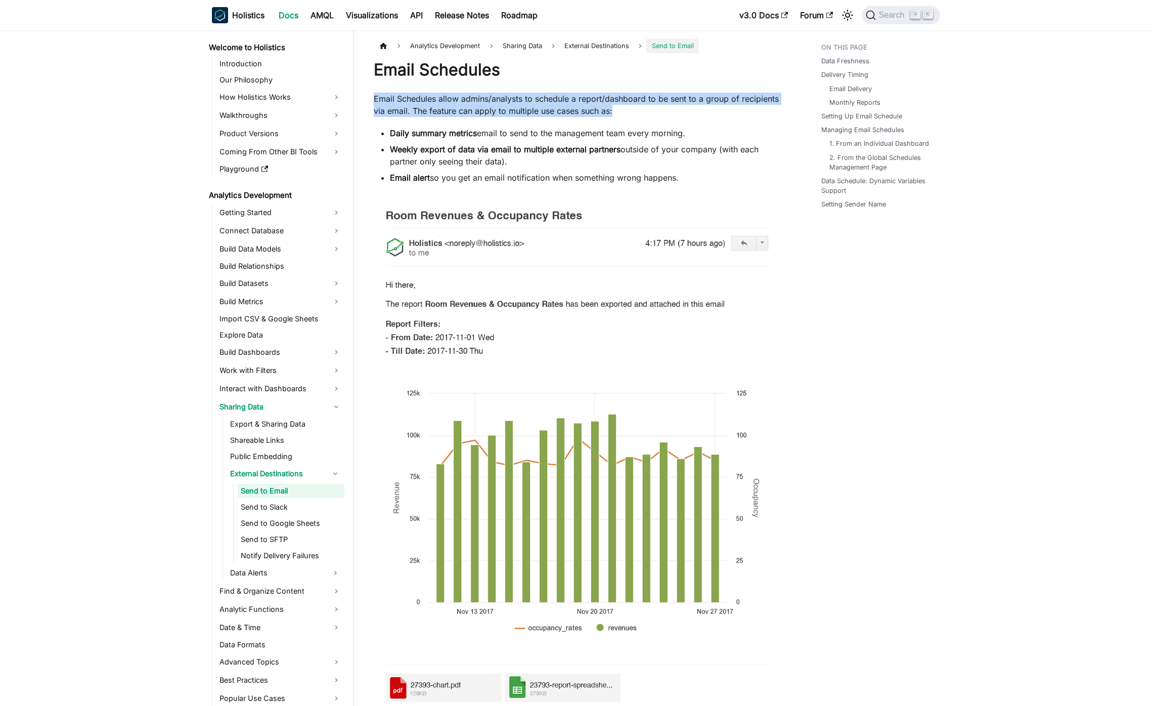
click at [567, 97] on p "Email Schedules allow admins/analysts to schedule a report/dashboard to be sent…" at bounding box center [577, 105] width 407 height 24
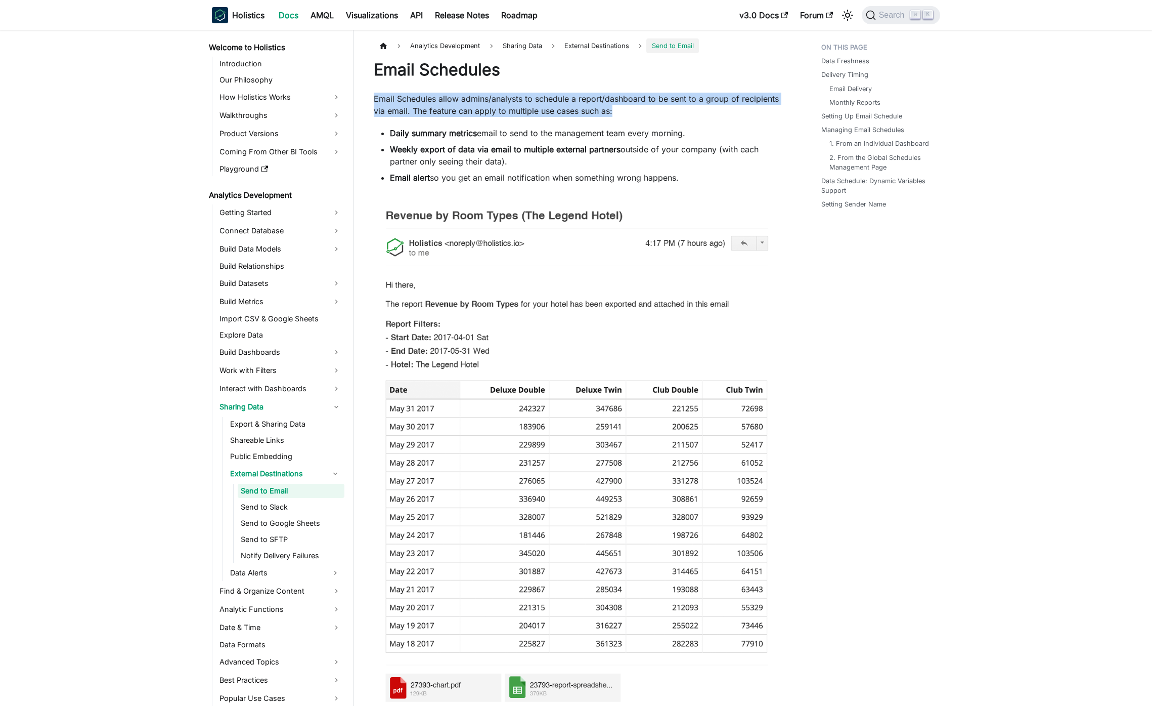
click at [633, 109] on p "Email Schedules allow admins/analysts to schedule a report/dashboard to be sent…" at bounding box center [577, 105] width 407 height 24
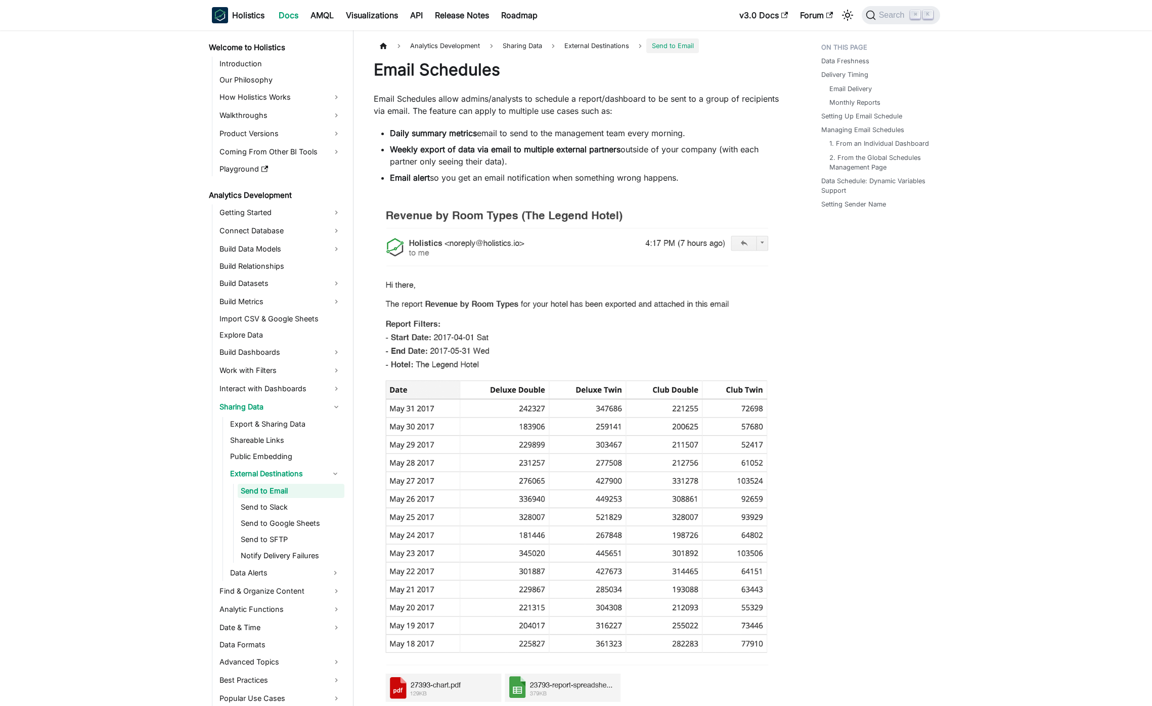
click at [633, 109] on p "Email Schedules allow admins/analysts to schedule a report/dashboard to be sent…" at bounding box center [577, 105] width 407 height 24
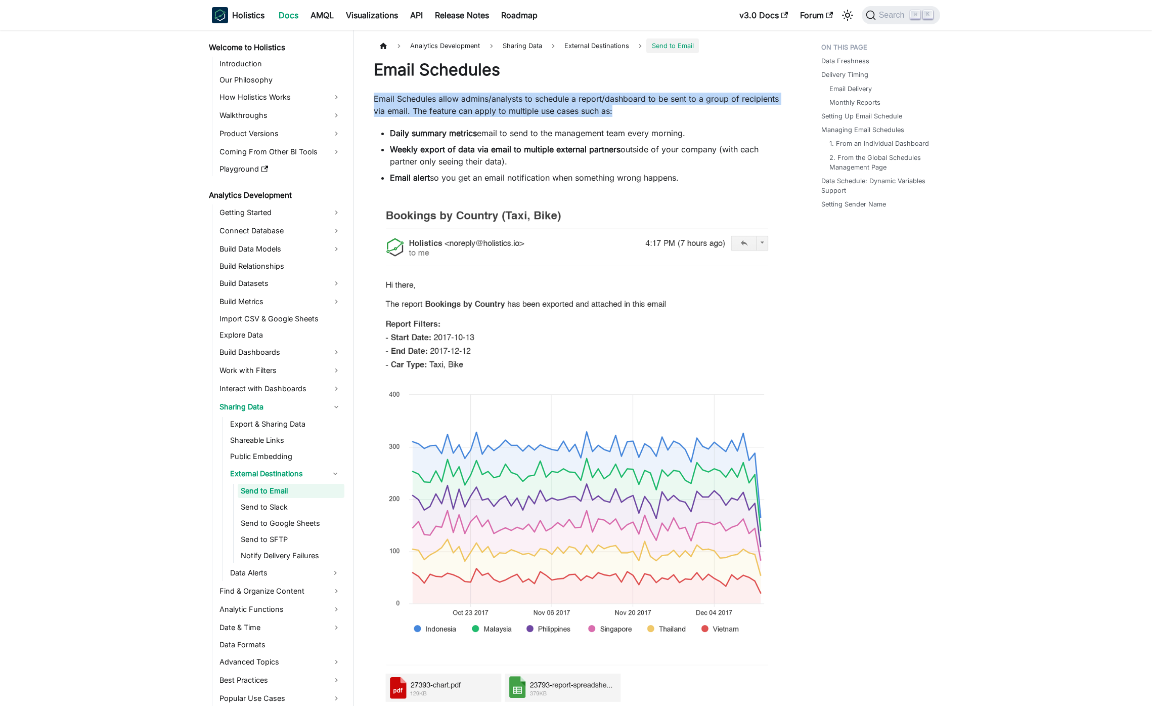
click at [633, 109] on p "Email Schedules allow admins/analysts to schedule a report/dashboard to be sent…" at bounding box center [577, 105] width 407 height 24
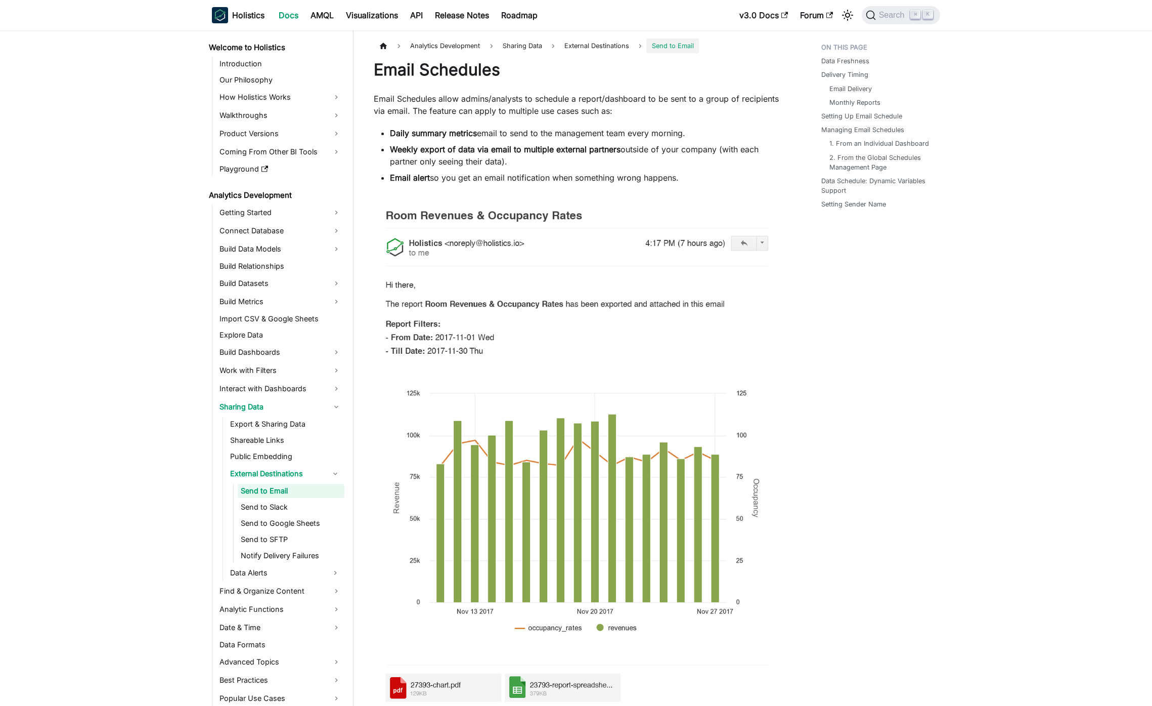
click at [655, 129] on li "Daily summary metrics email to send to the management team every morning." at bounding box center [585, 133] width 391 height 12
click at [672, 141] on ul "Daily summary metrics email to send to the management team every morning. Weekl…" at bounding box center [577, 155] width 407 height 57
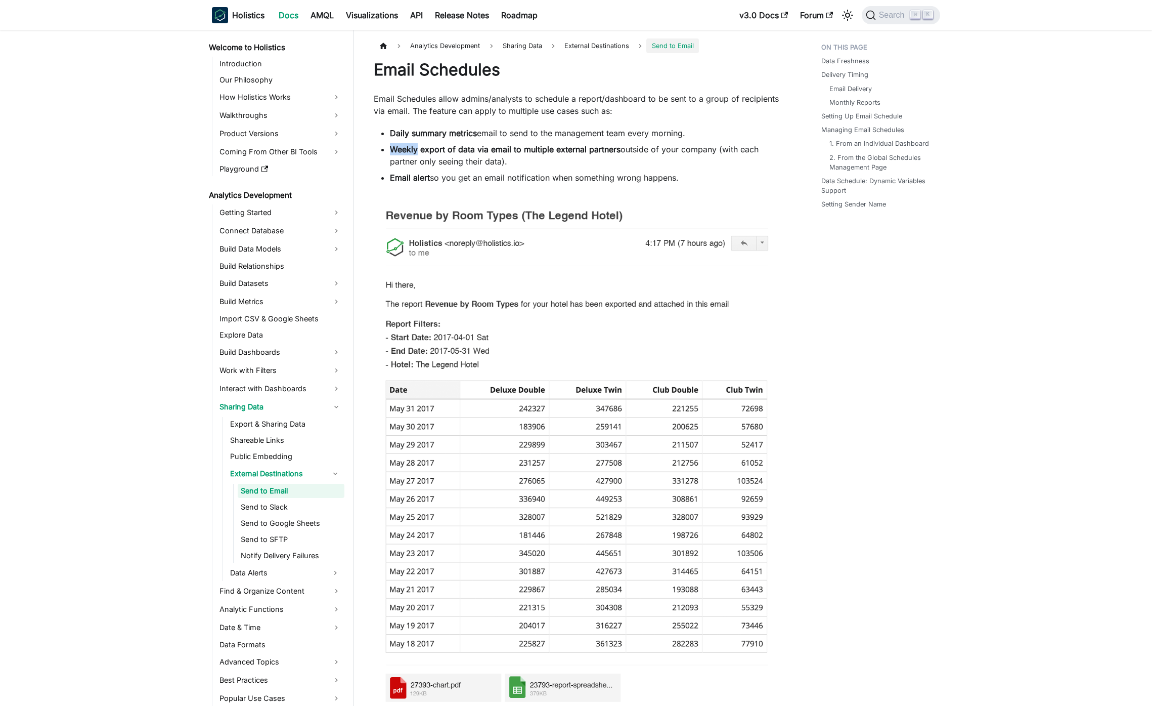
click at [672, 141] on ul "Daily summary metrics email to send to the management team every morning. Weekl…" at bounding box center [577, 155] width 407 height 57
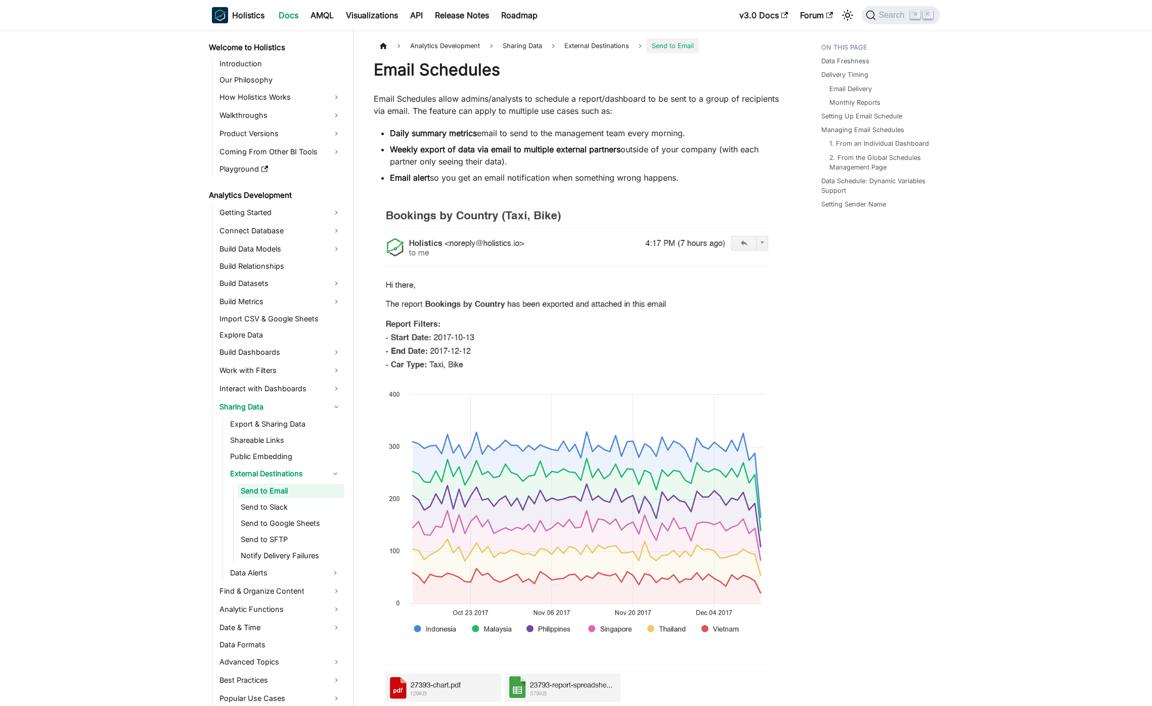
click at [537, 183] on li "Email alert so you get an email notification when something wrong happens." at bounding box center [585, 178] width 391 height 12
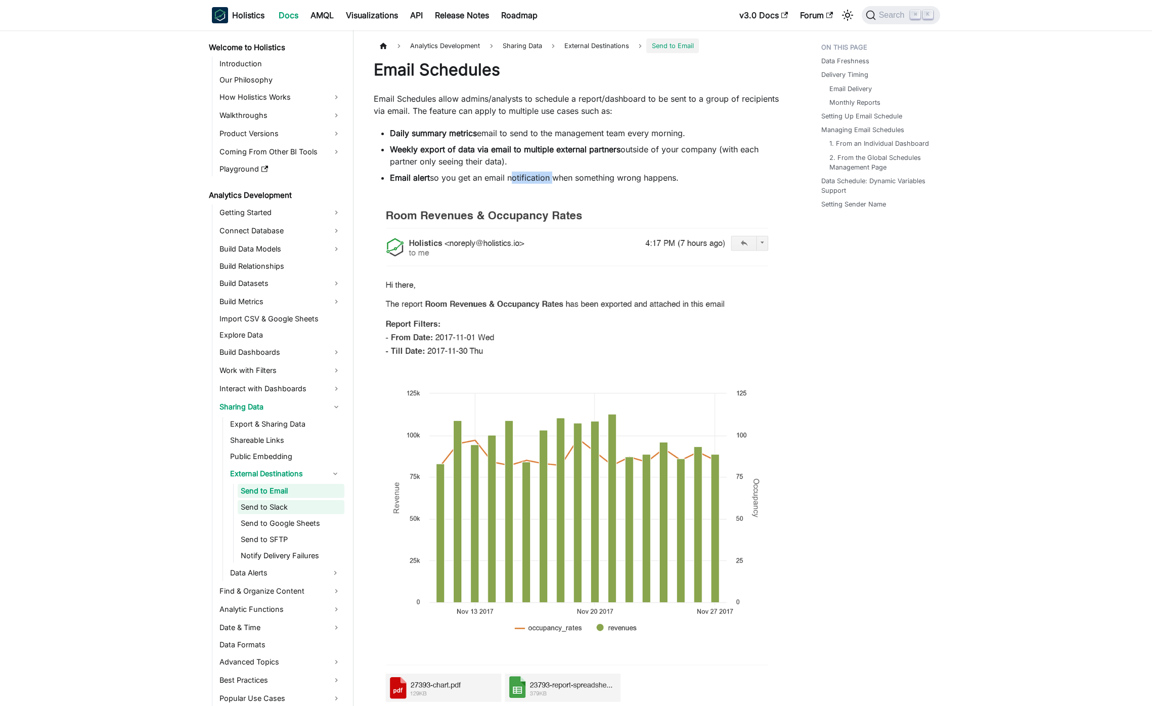
click at [287, 511] on link "Send to Slack" at bounding box center [291, 507] width 107 height 14
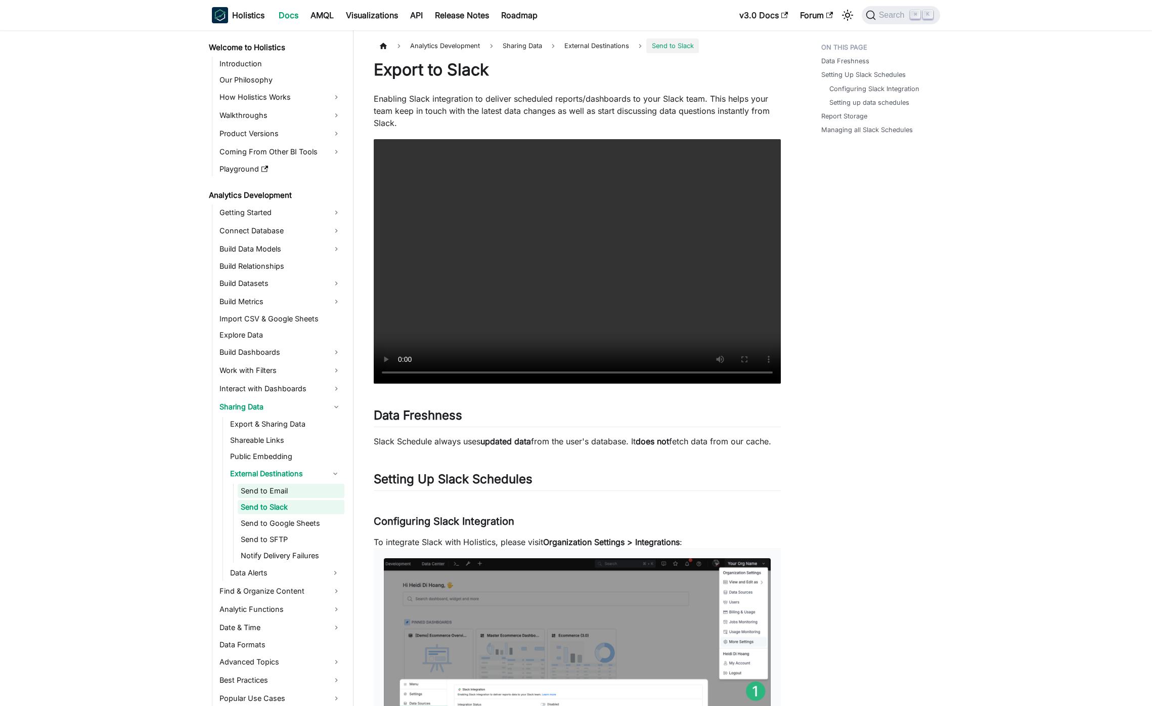
click at [274, 492] on link "Send to Email" at bounding box center [291, 491] width 107 height 14
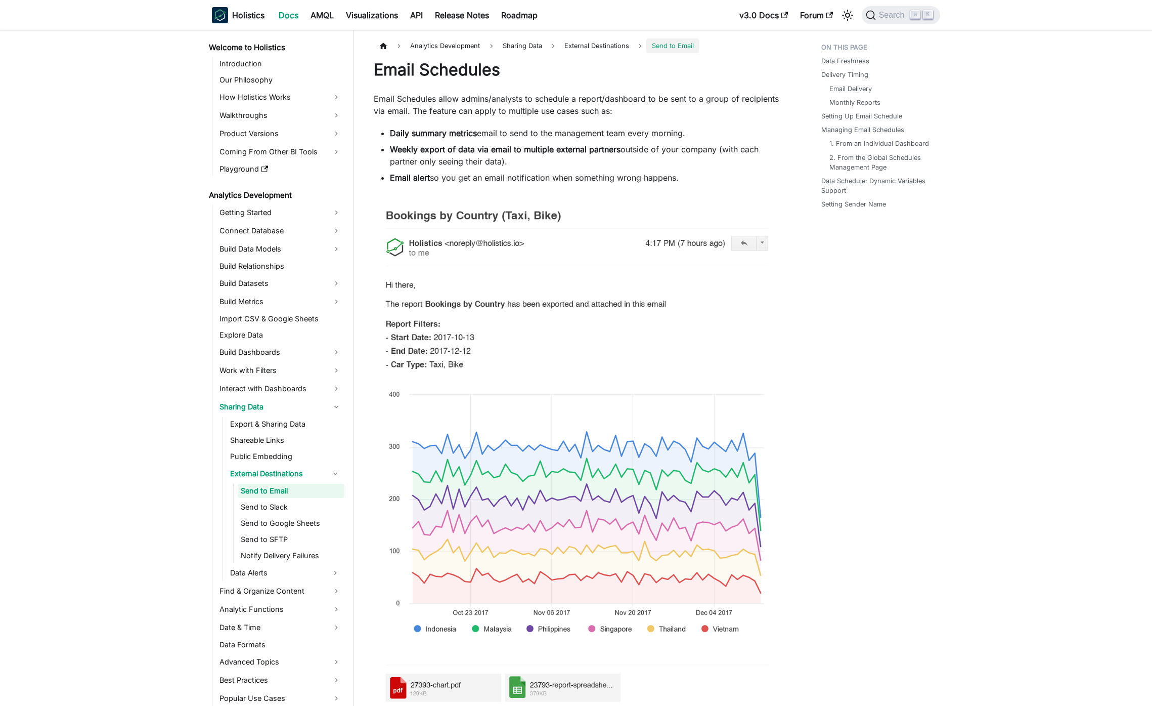
click at [289, 497] on link "Send to Email" at bounding box center [291, 491] width 107 height 14
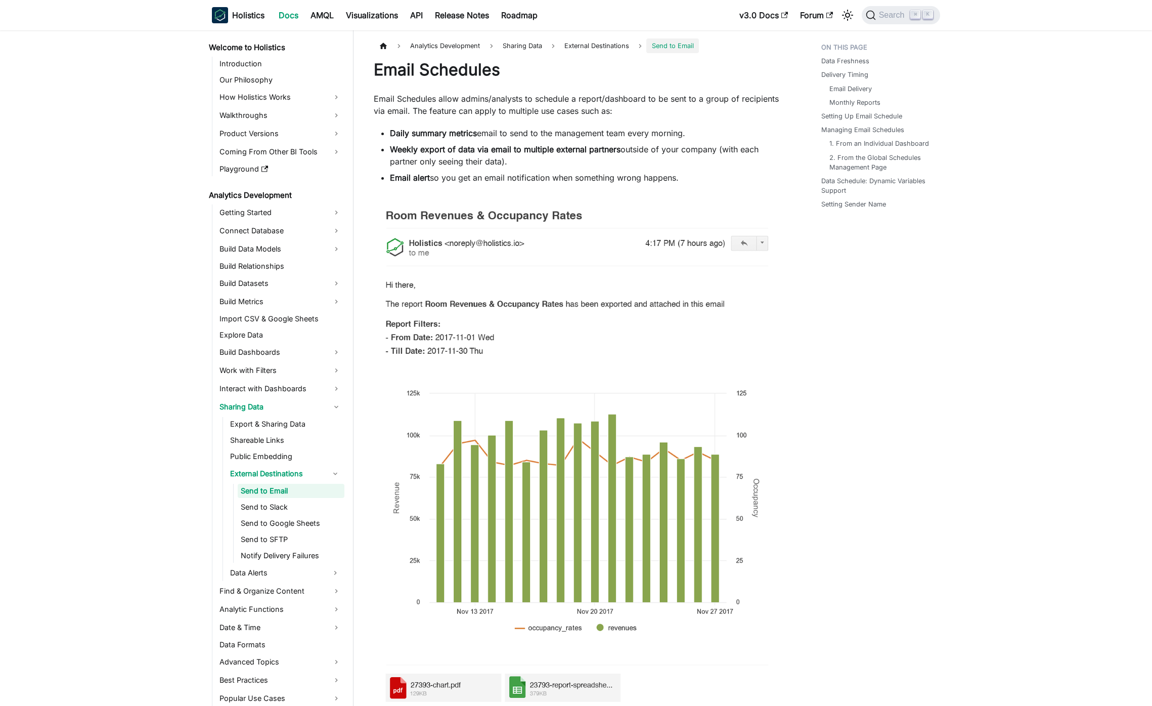
click at [306, 515] on ul "Send to Email Send to Slack Send to Google Sheets Send to SFTP Notify Delivery …" at bounding box center [288, 523] width 111 height 79
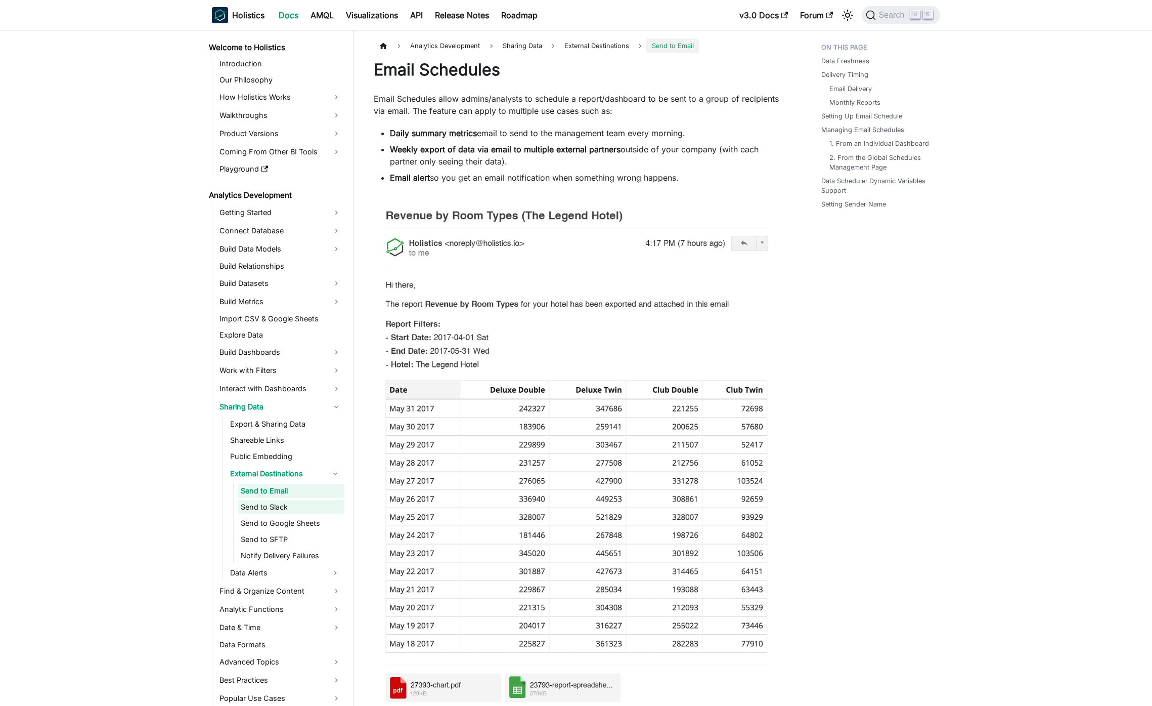
click at [292, 511] on link "Send to Slack" at bounding box center [291, 507] width 107 height 14
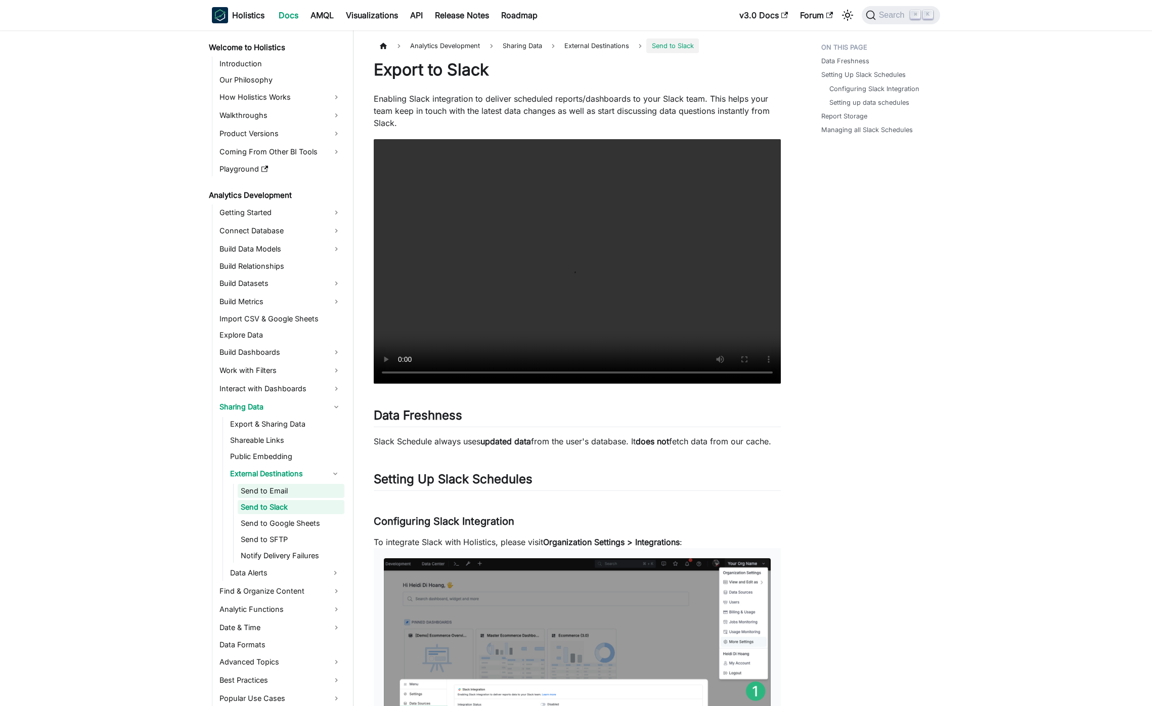
click at [280, 491] on link "Send to Email" at bounding box center [291, 491] width 107 height 14
